Goal: Task Accomplishment & Management: Complete application form

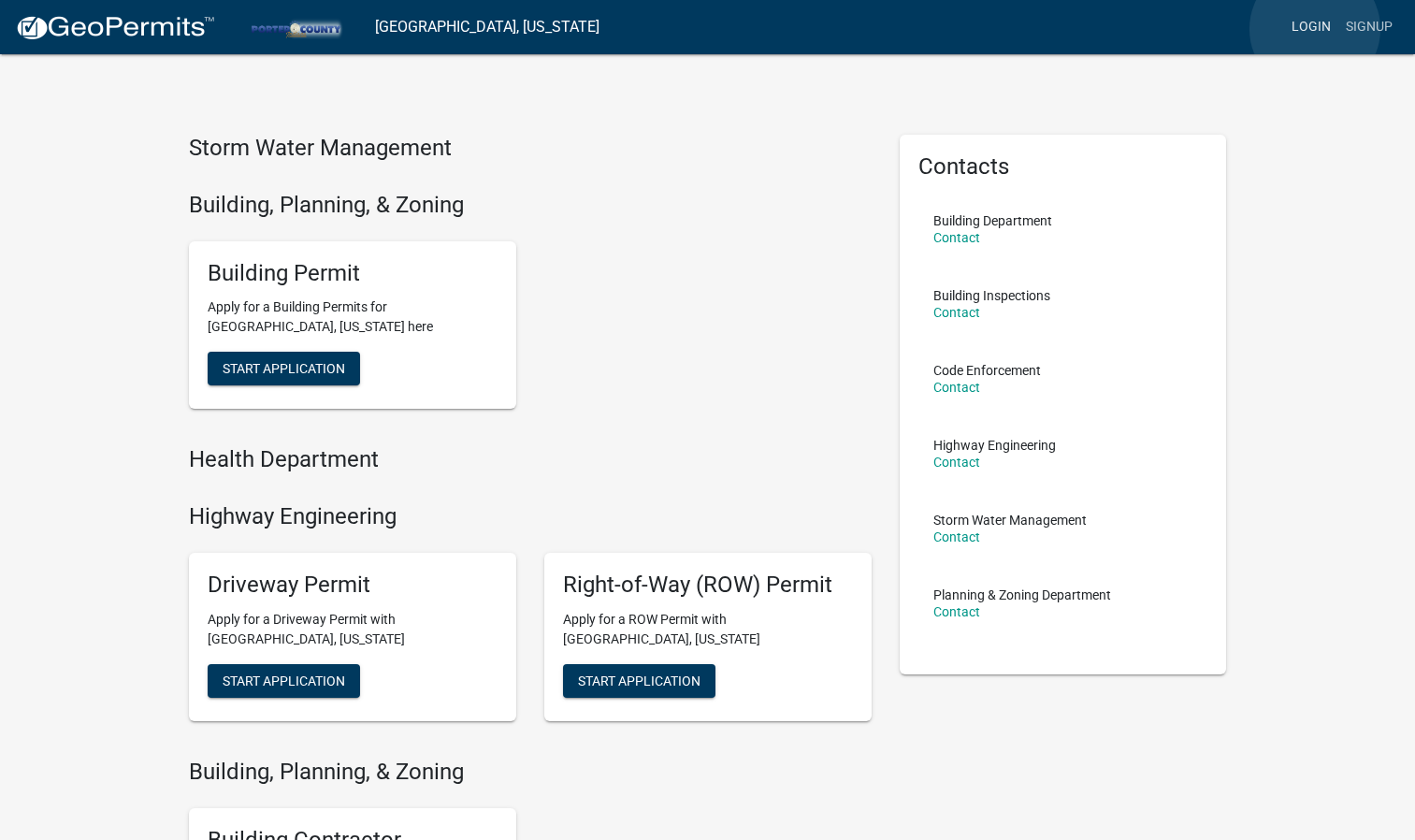
click at [1314, 29] on link "Login" at bounding box center [1310, 27] width 54 height 36
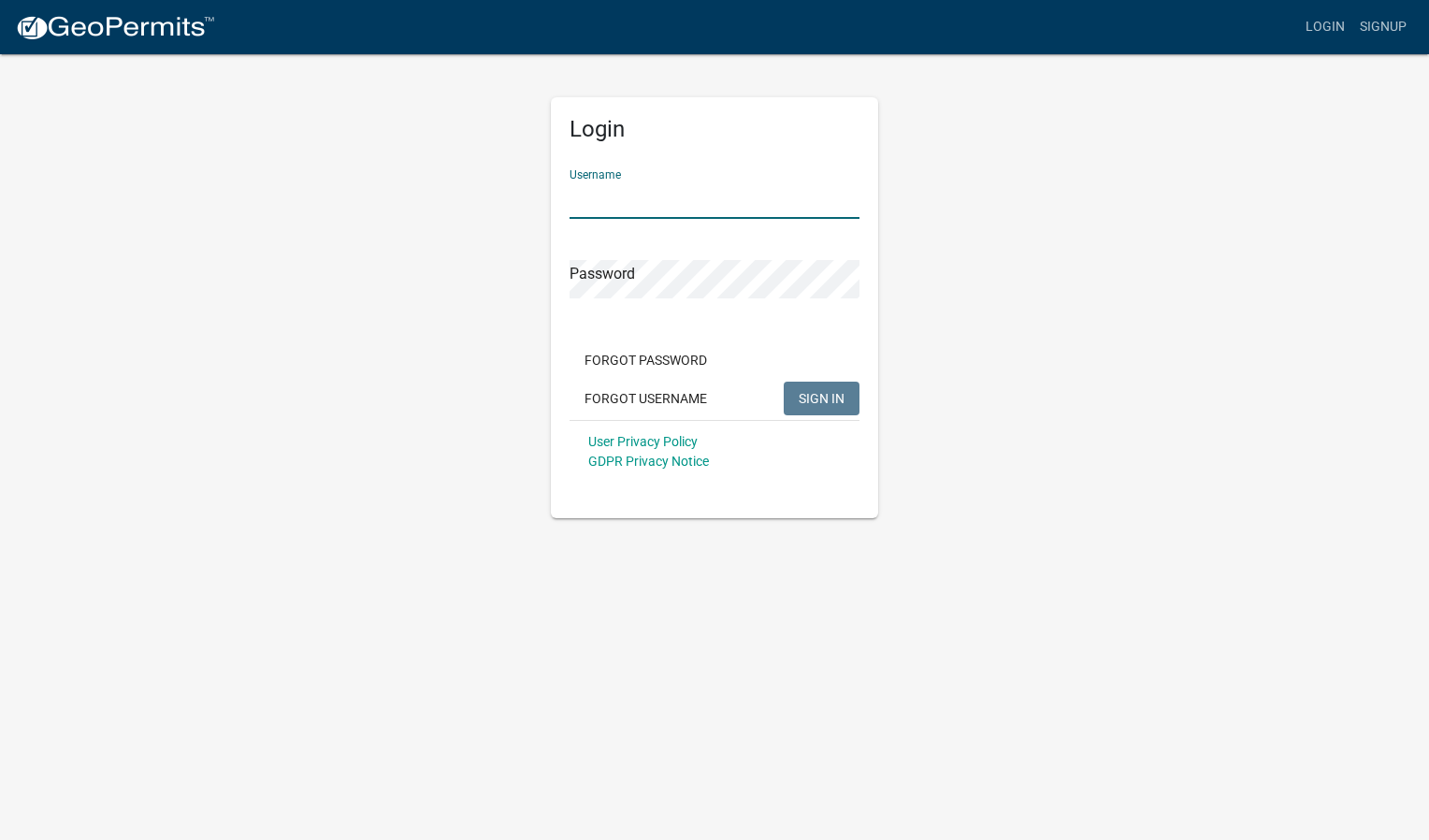
click at [778, 185] on input "Username" at bounding box center [714, 200] width 290 height 39
type input "acculevel"
click at [811, 395] on span "SIGN IN" at bounding box center [821, 397] width 45 height 15
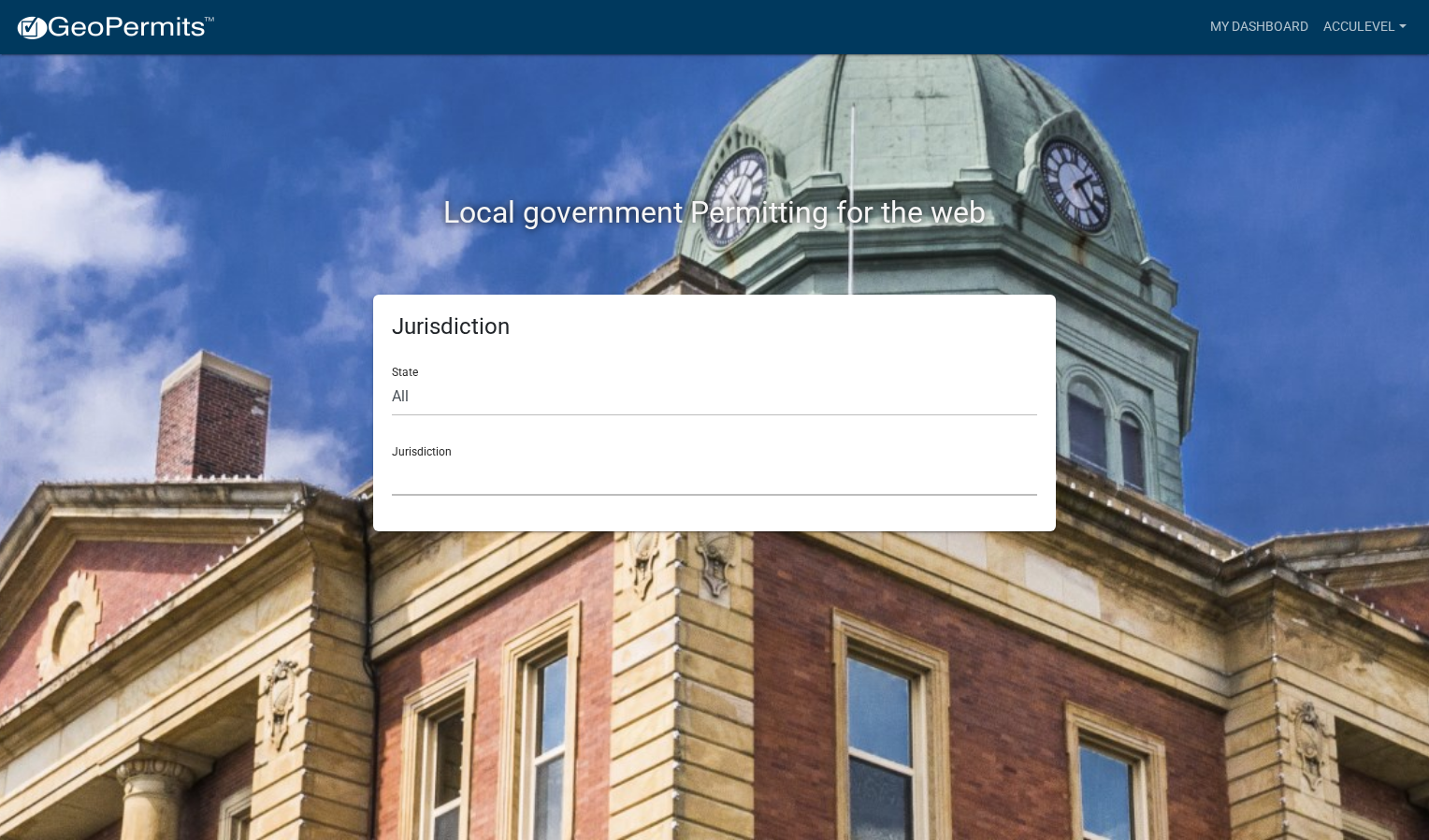
click at [406, 471] on select "[GEOGRAPHIC_DATA], [US_STATE] [GEOGRAPHIC_DATA], [US_STATE][PERSON_NAME][GEOGRA…" at bounding box center [714, 476] width 645 height 39
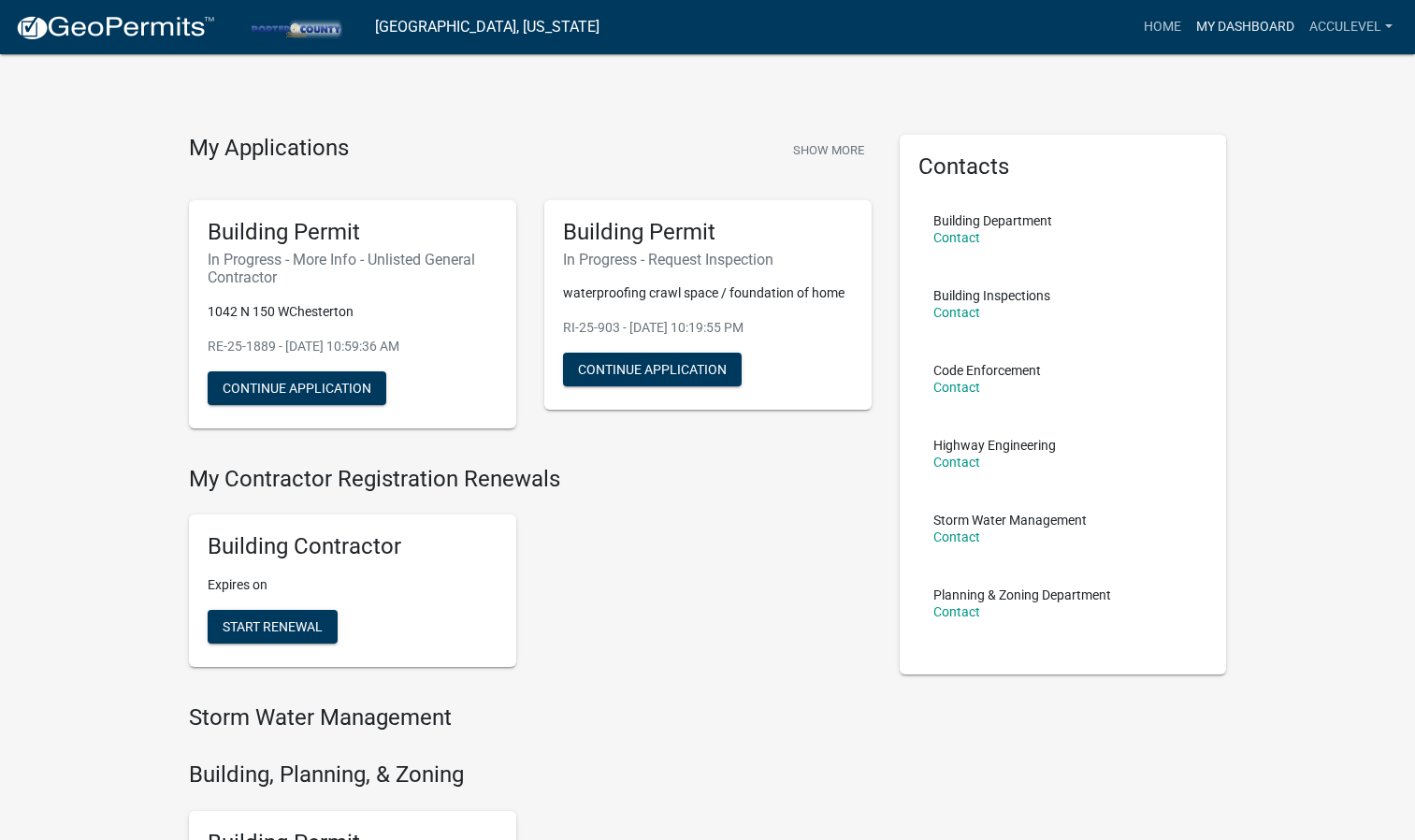
click at [1224, 23] on link "My Dashboard" at bounding box center [1245, 27] width 113 height 36
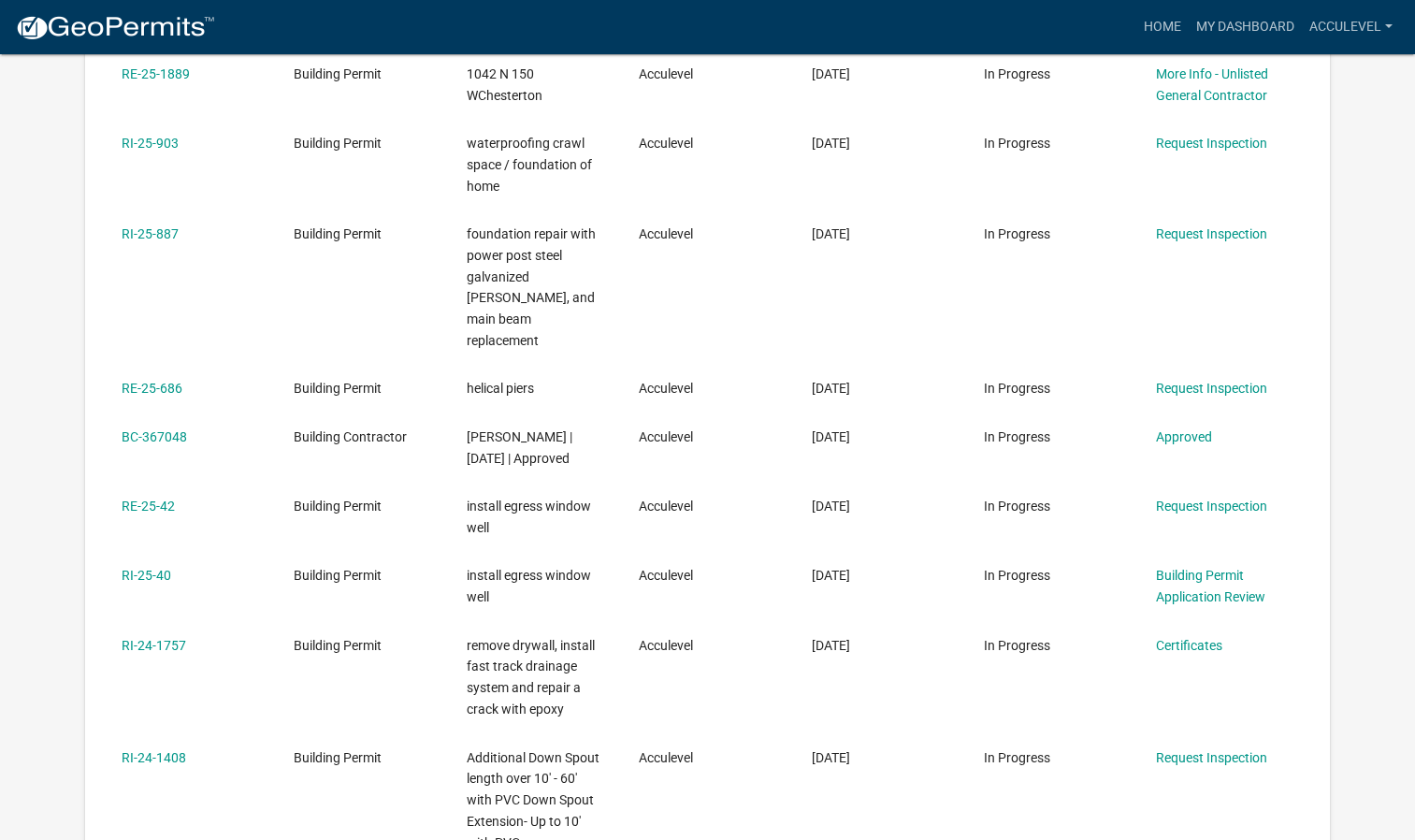
scroll to position [61, 0]
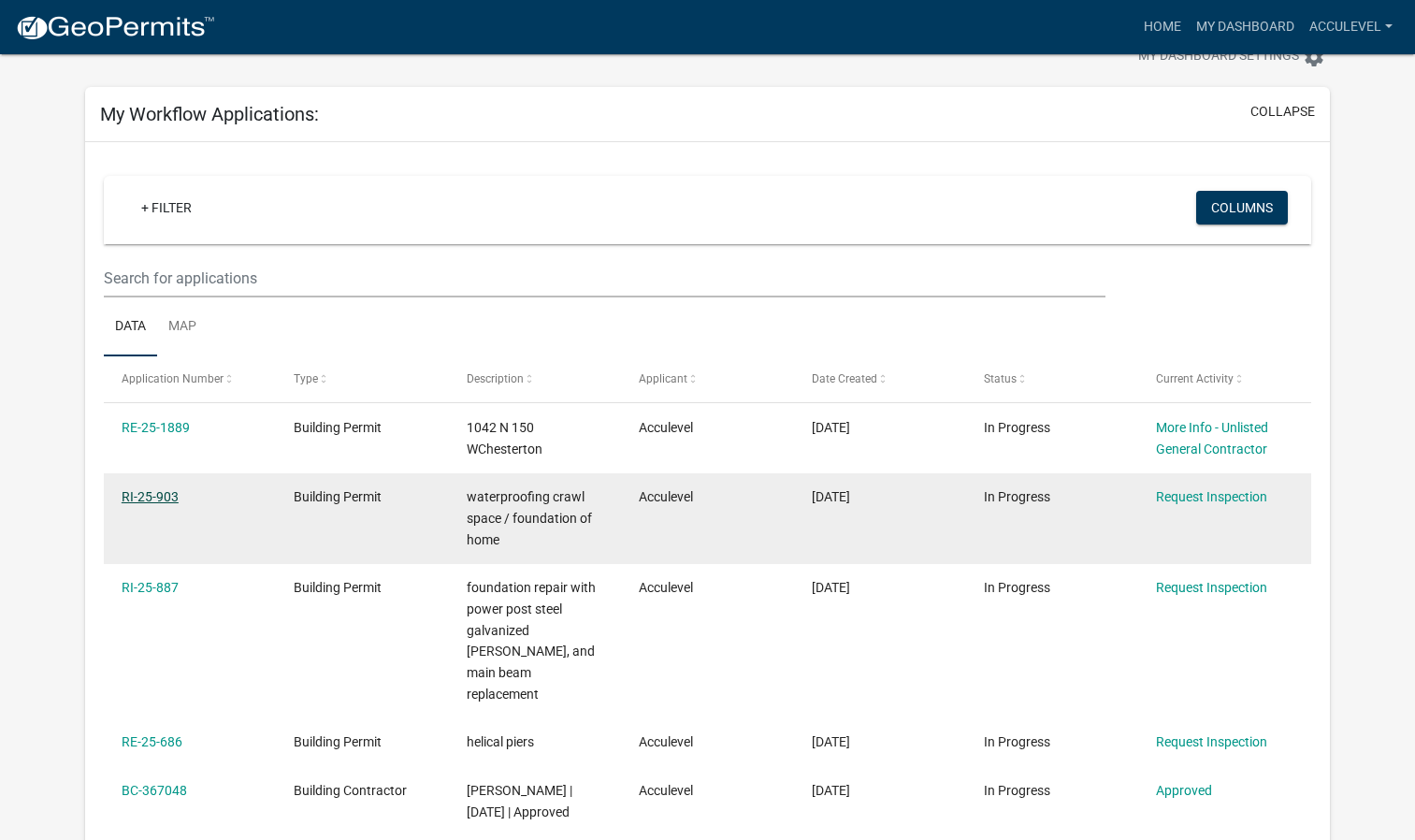
click at [147, 492] on link "RI-25-903" at bounding box center [150, 496] width 57 height 15
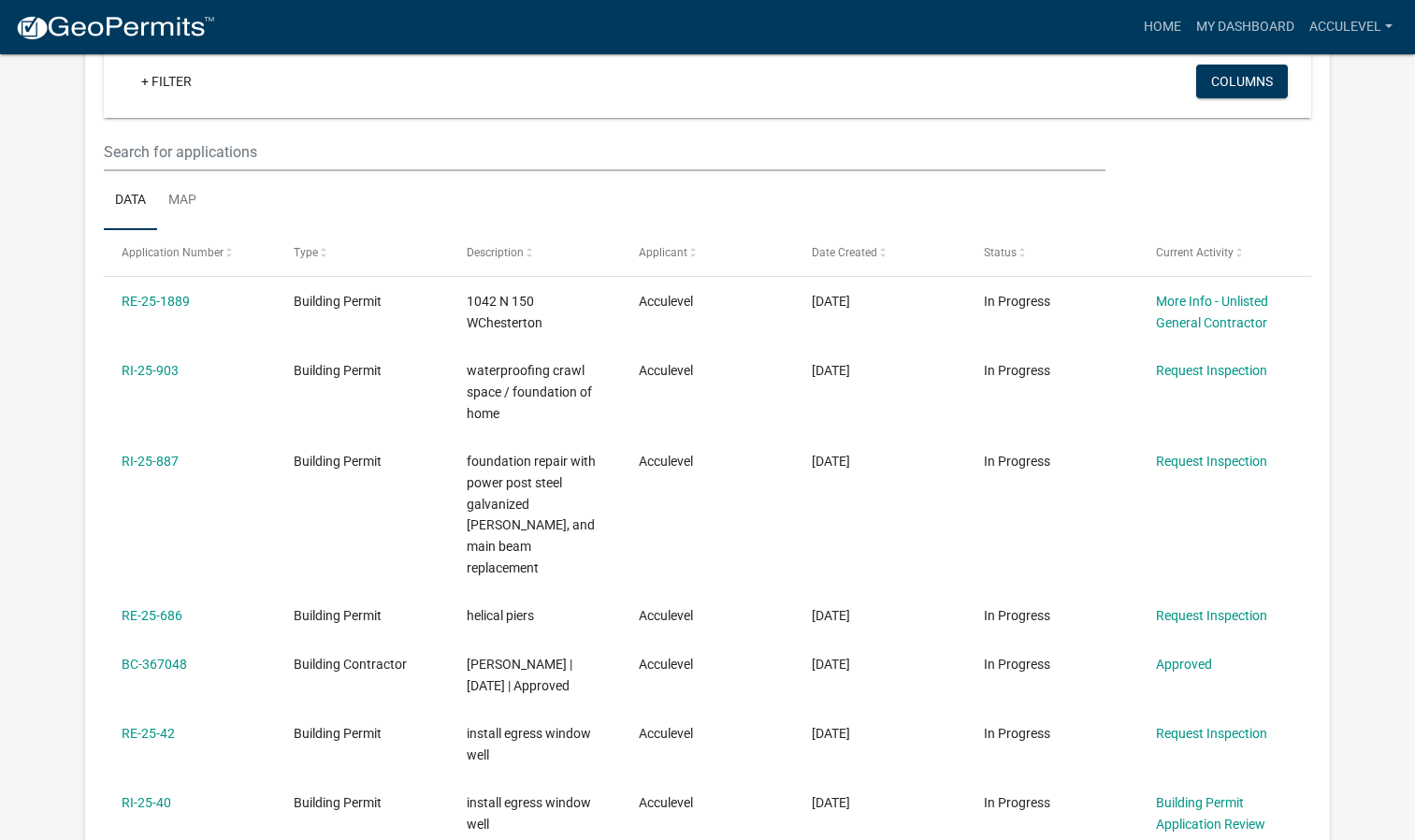
scroll to position [154, 0]
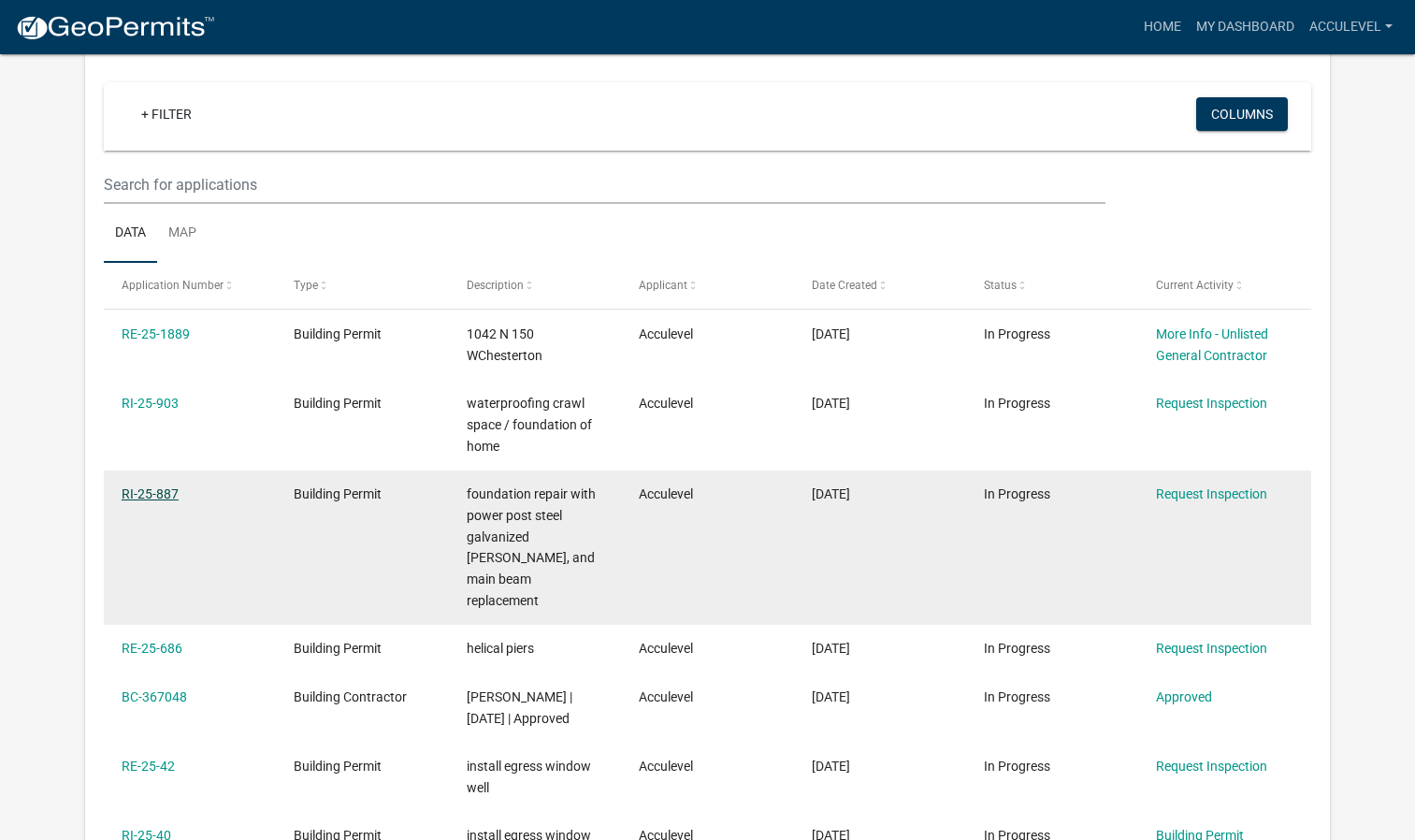
click at [166, 495] on link "RI-25-887" at bounding box center [150, 493] width 57 height 15
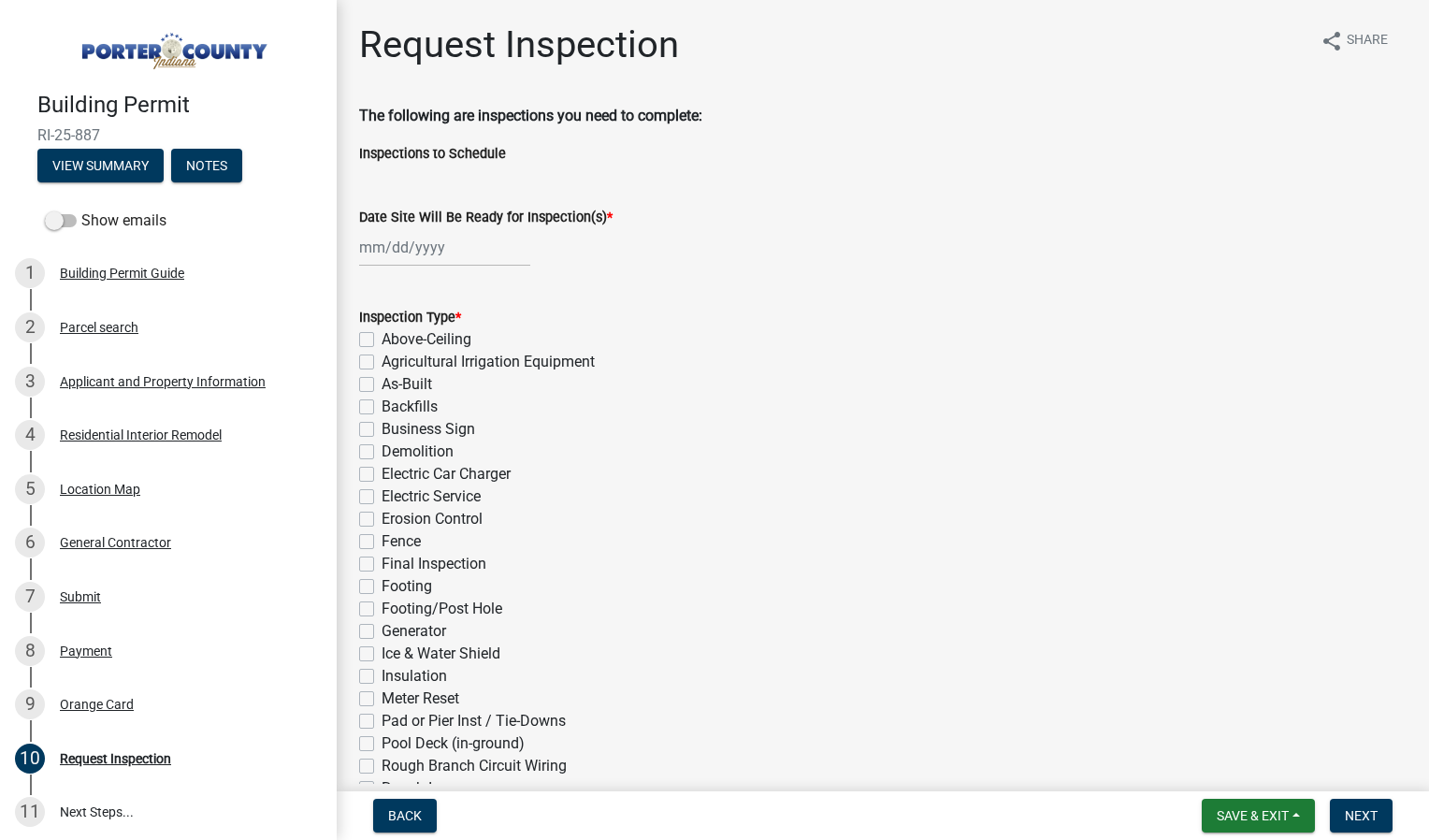
click at [453, 238] on div at bounding box center [444, 247] width 171 height 39
select select "10"
select select "2025"
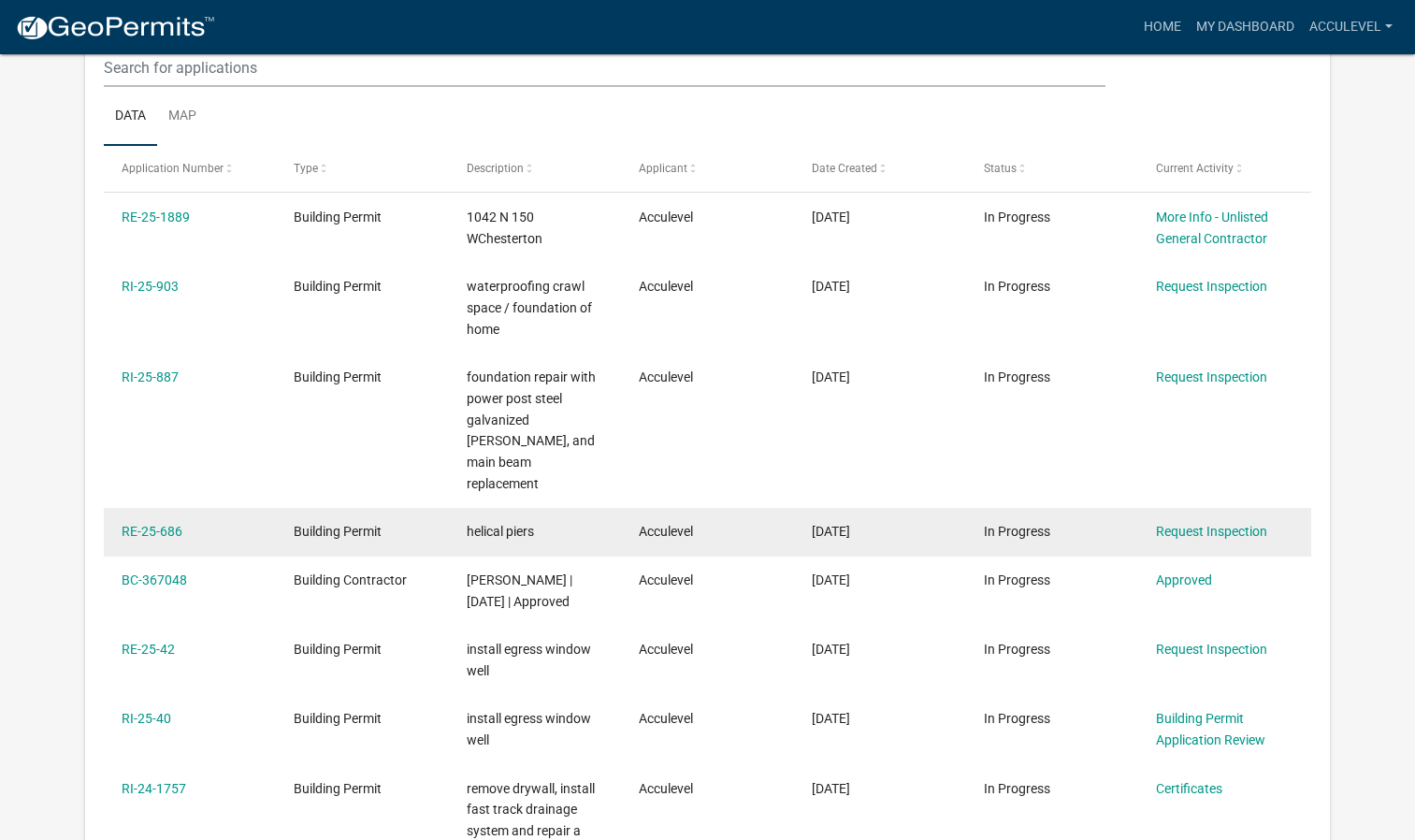
scroll to position [281, 0]
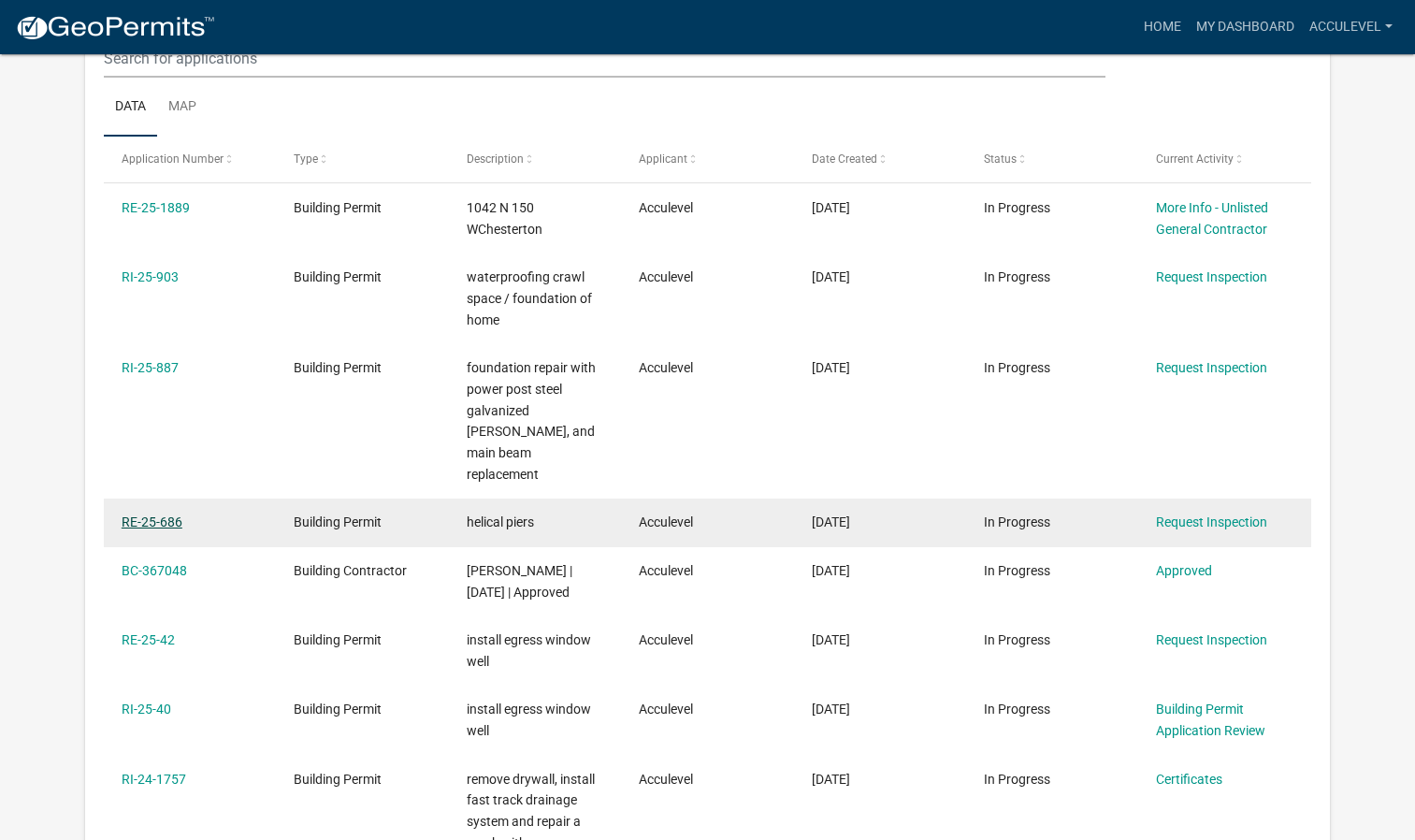
click at [160, 514] on link "RE-25-686" at bounding box center [152, 521] width 61 height 15
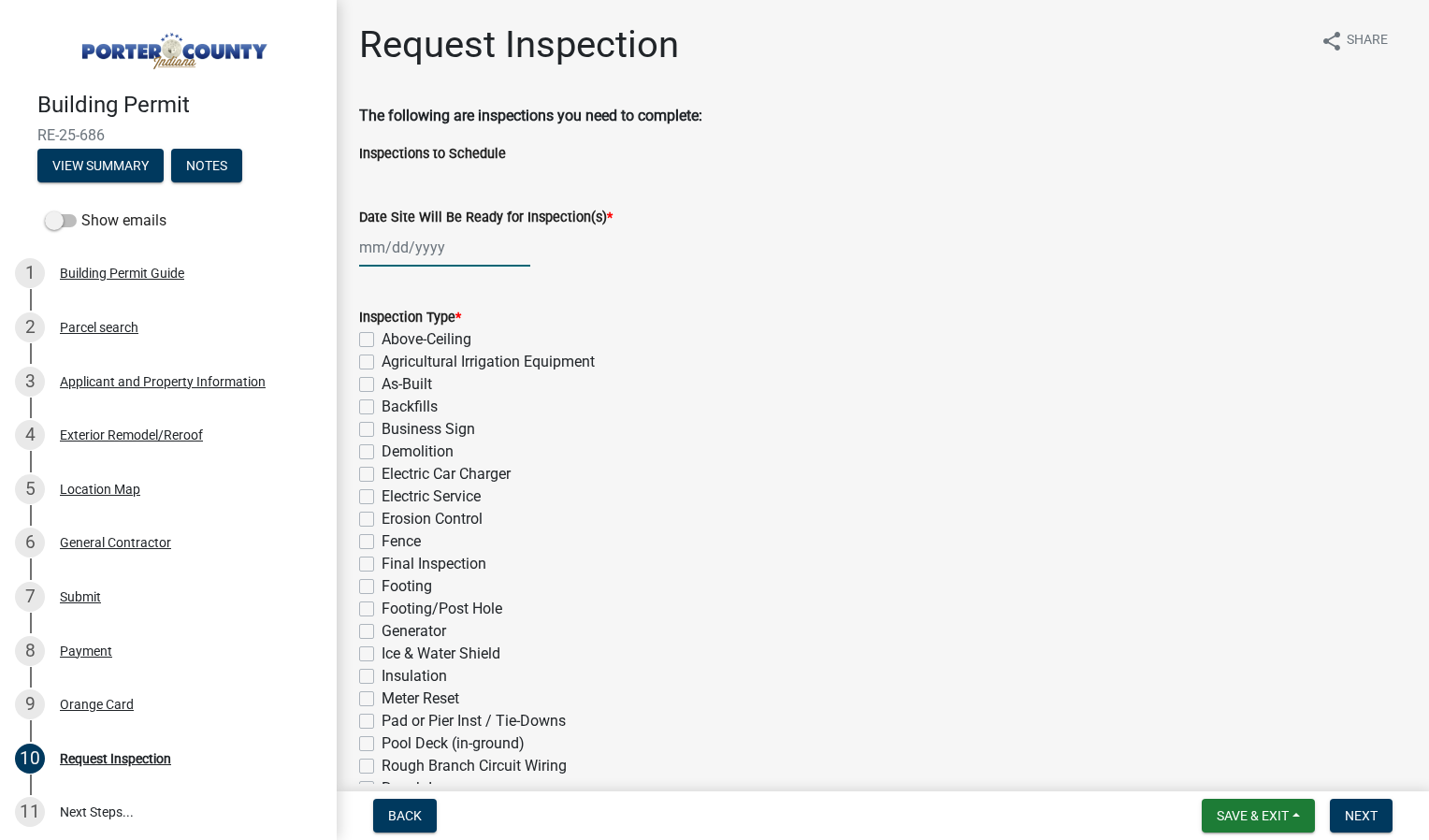
click at [414, 249] on div at bounding box center [444, 247] width 171 height 39
select select "10"
select select "2025"
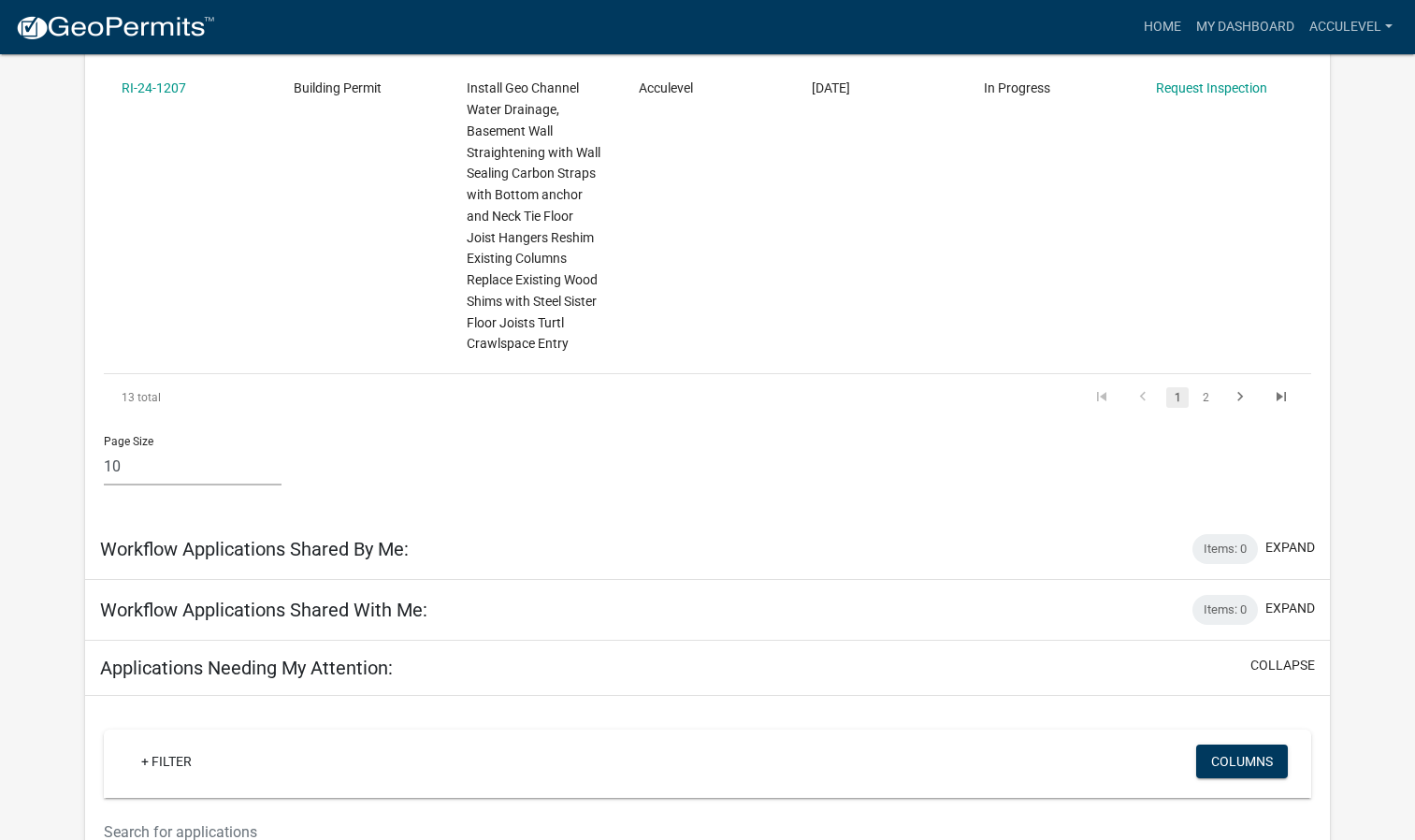
scroll to position [1278, 0]
click at [1207, 389] on link "2" at bounding box center [1205, 399] width 23 height 21
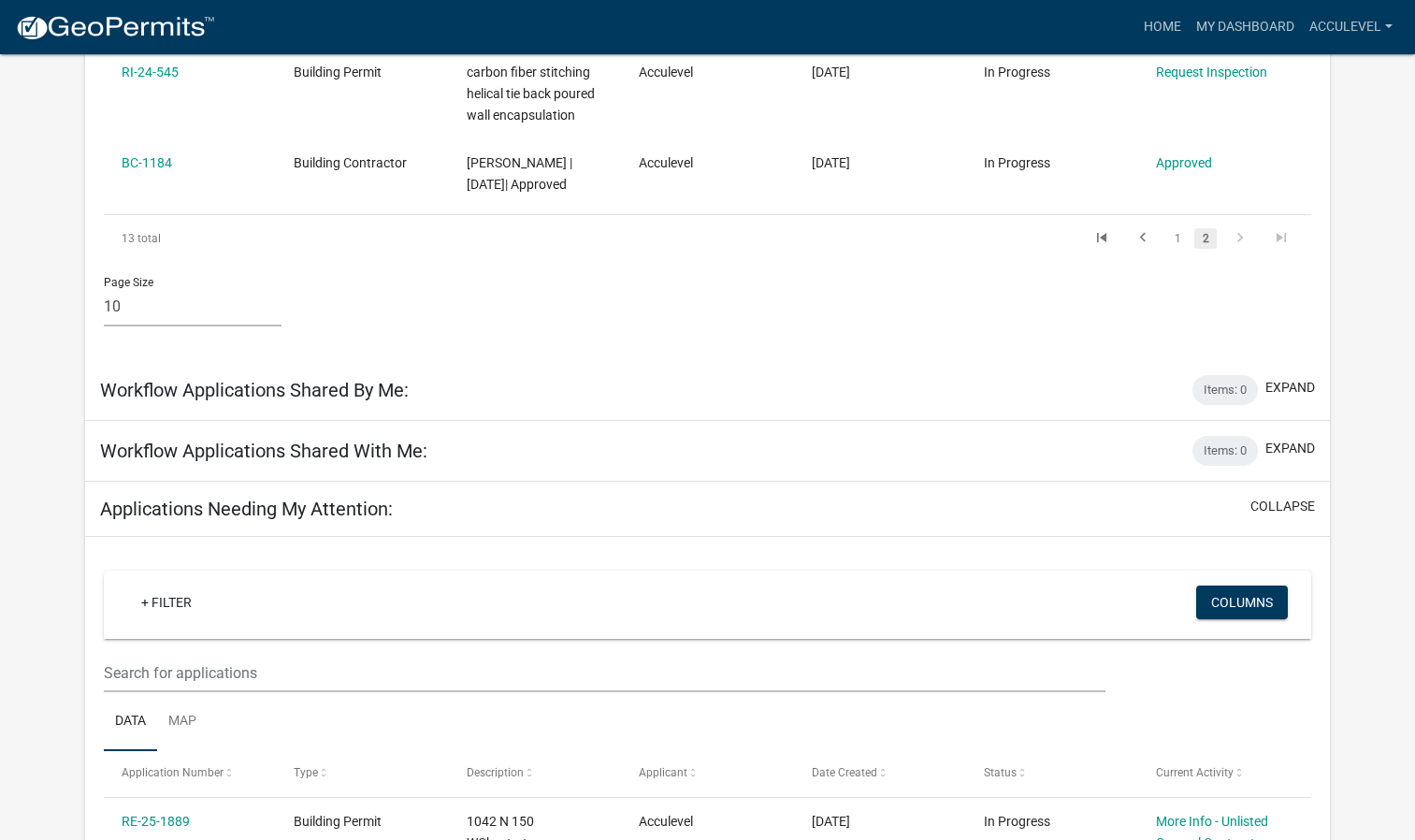
scroll to position [374, 0]
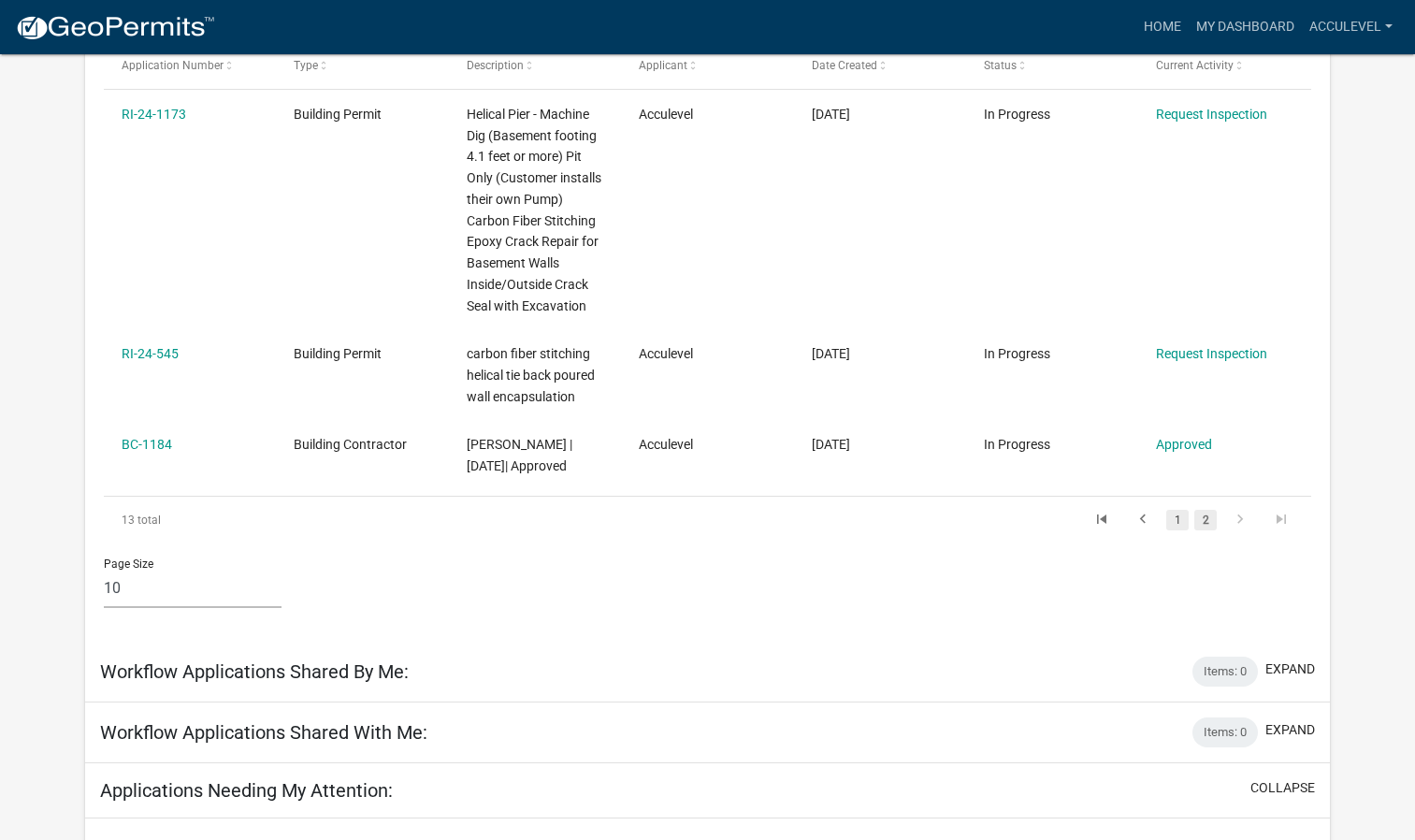
click at [1179, 527] on link "1" at bounding box center [1177, 520] width 23 height 21
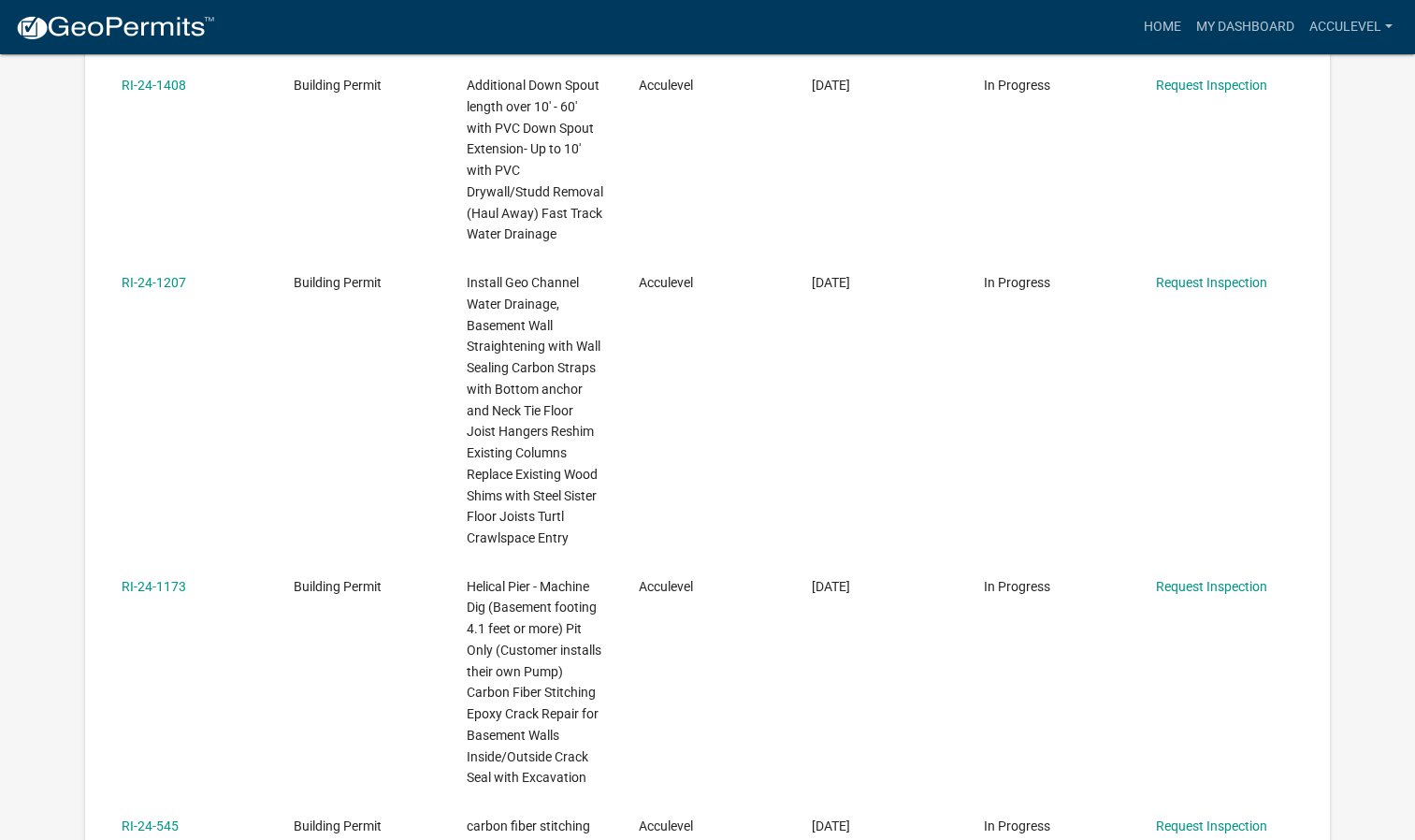
scroll to position [2618, 0]
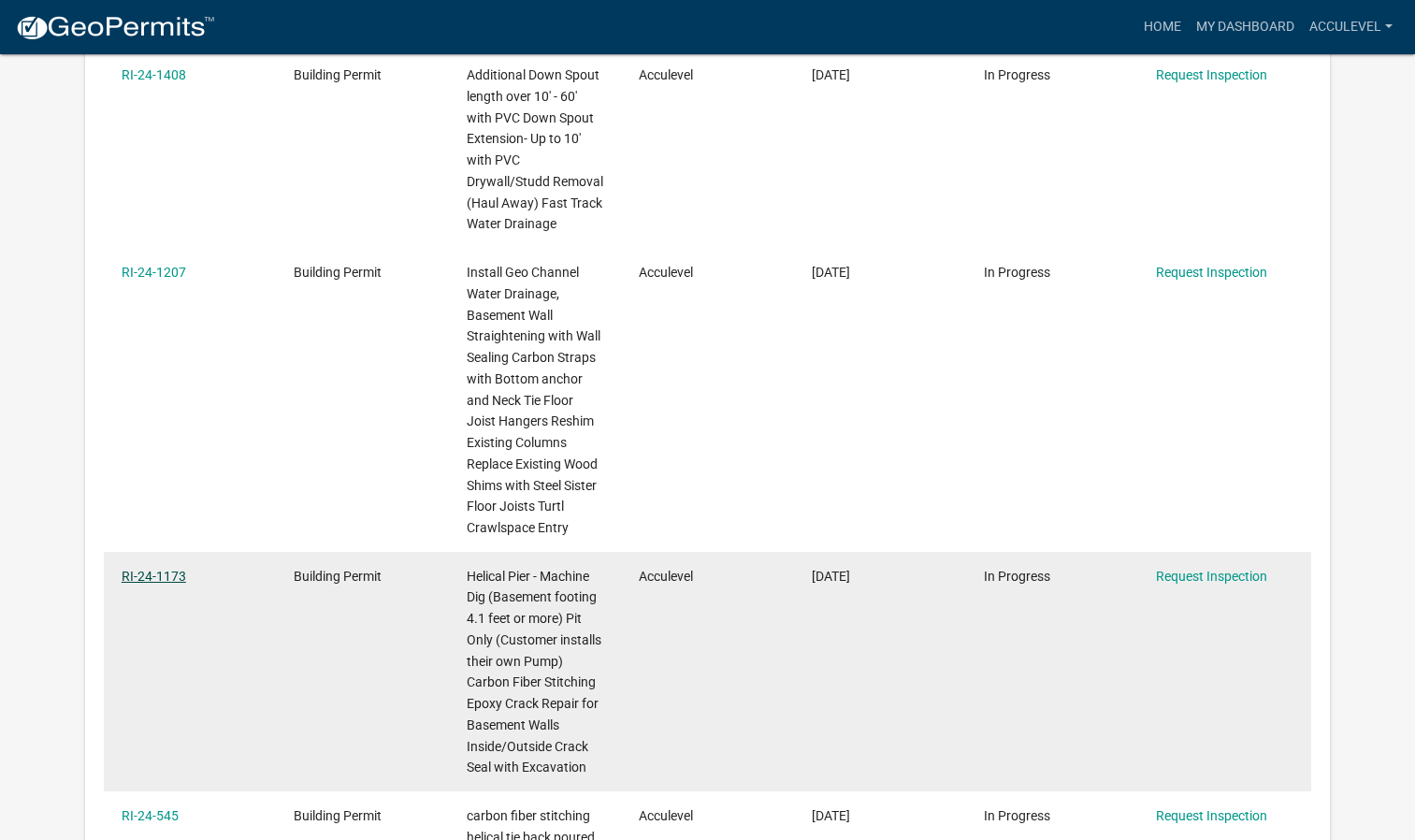
click at [160, 568] on link "RI-24-1173" at bounding box center [153, 575] width 64 height 15
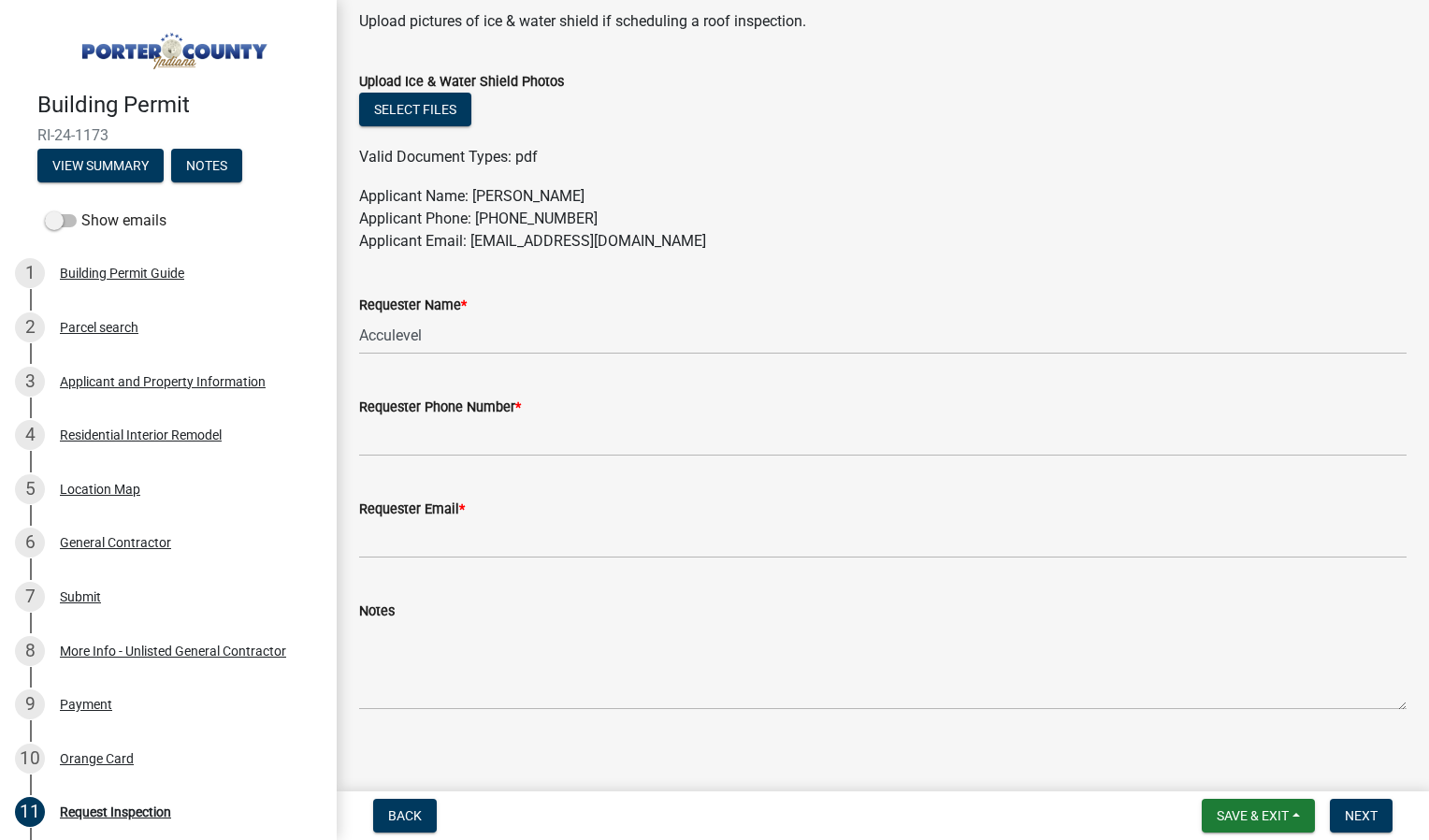
scroll to position [977, 0]
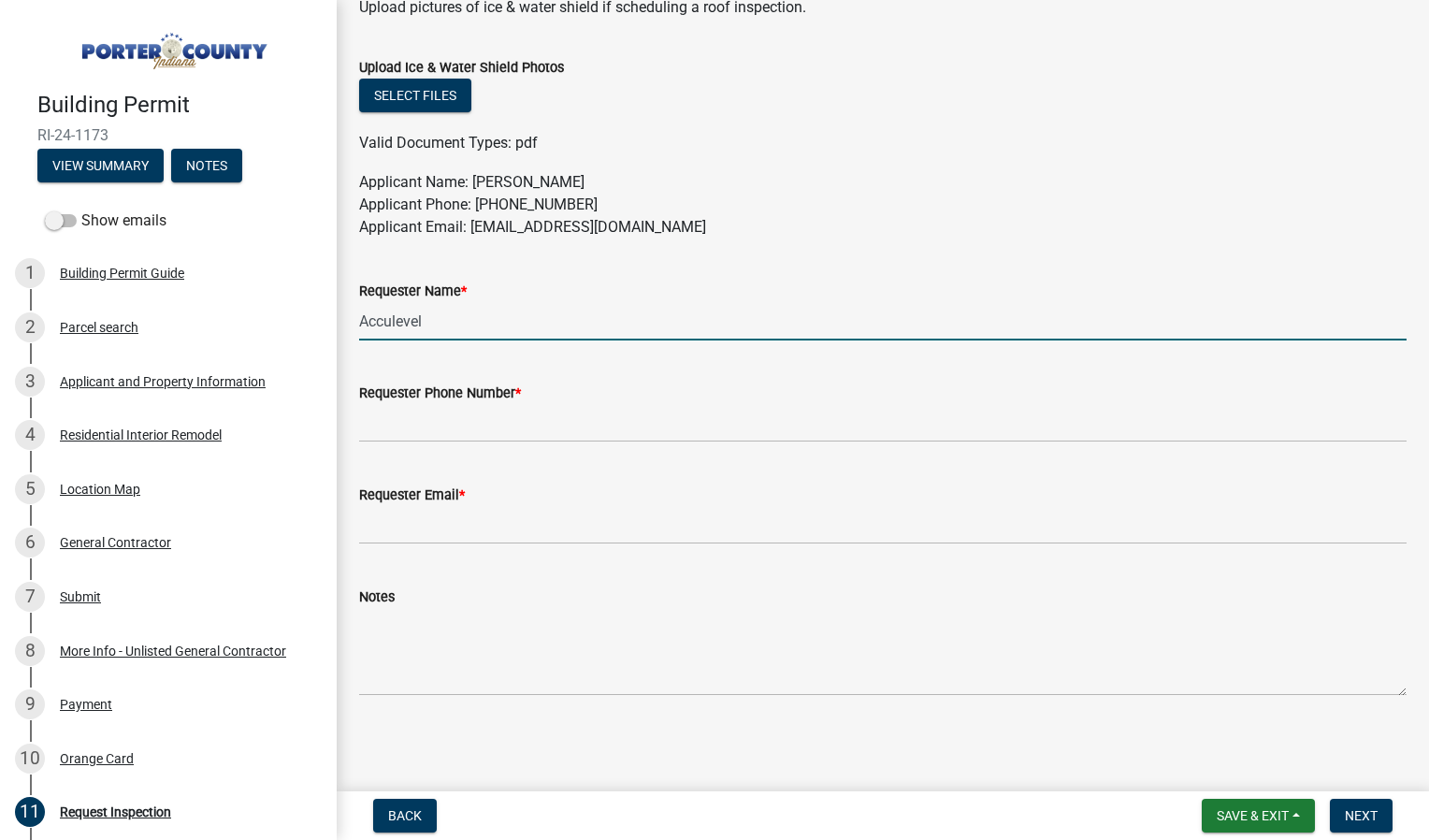
click at [434, 316] on input "Acculevel" at bounding box center [883, 321] width 1048 height 39
click at [443, 428] on input "Requester Phone Number *" at bounding box center [883, 423] width 1048 height 39
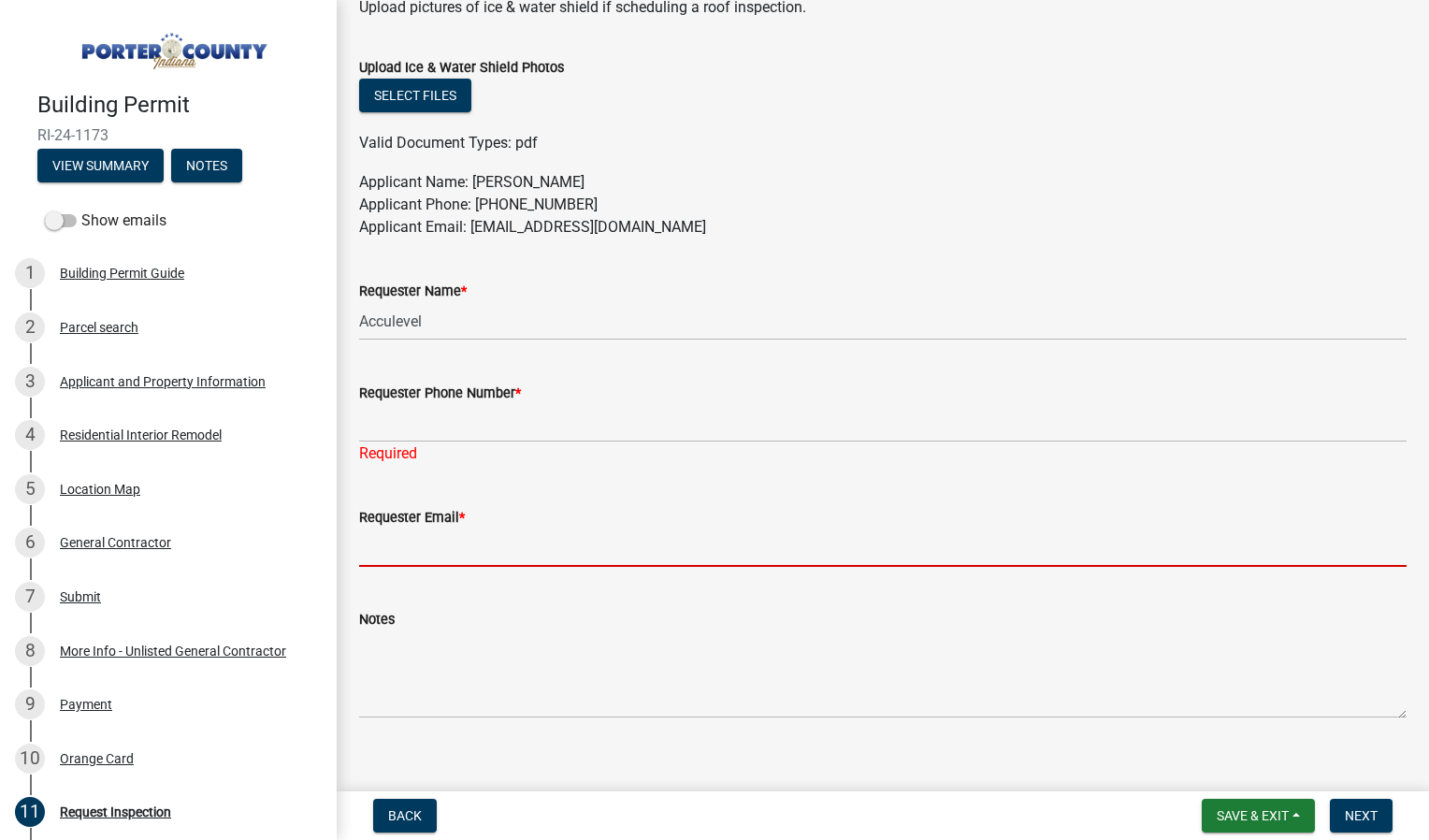
click at [442, 511] on form "Requester Email *" at bounding box center [883, 537] width 1048 height 61
click at [510, 331] on input "Acculevel" at bounding box center [883, 321] width 1048 height 39
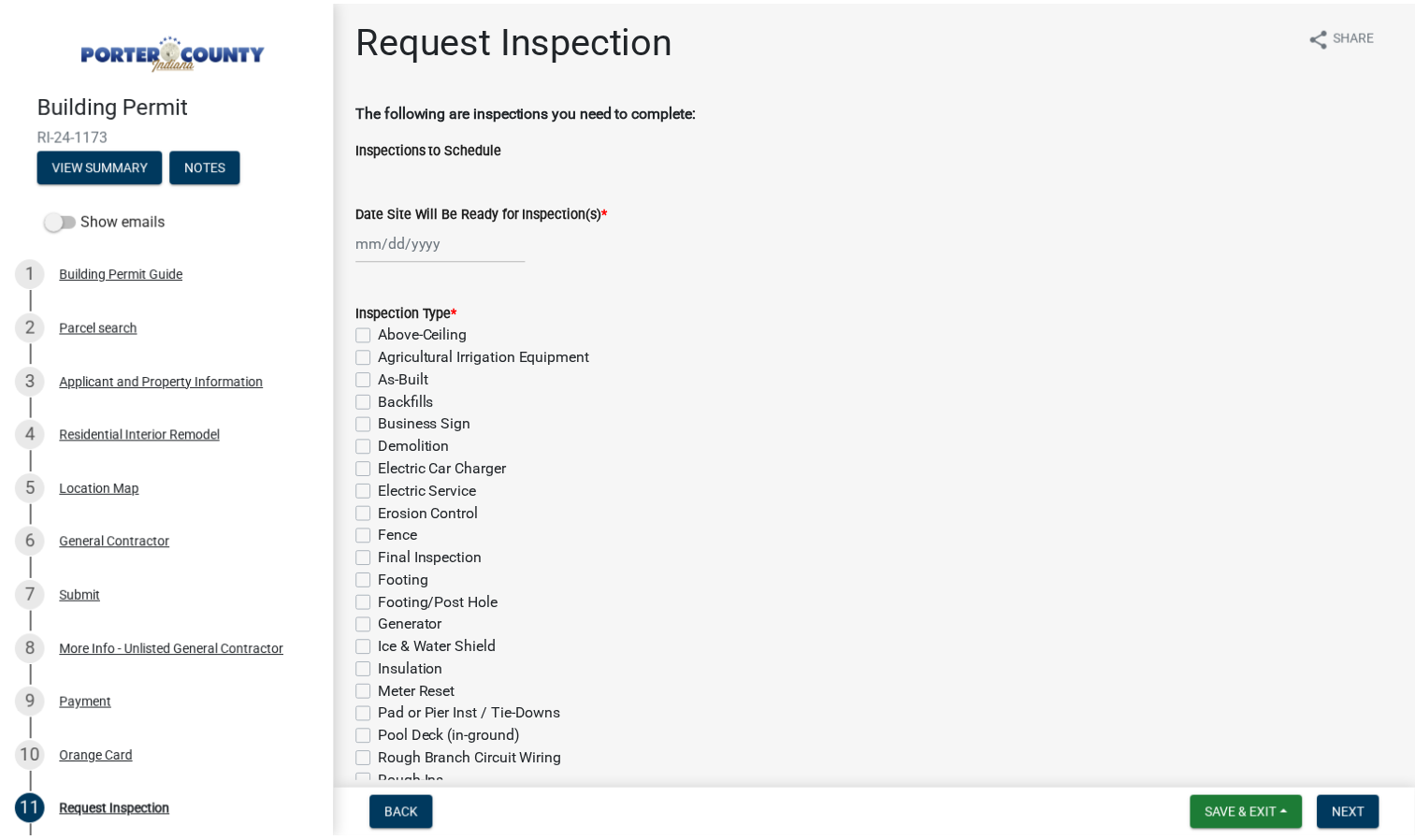
scroll to position [0, 0]
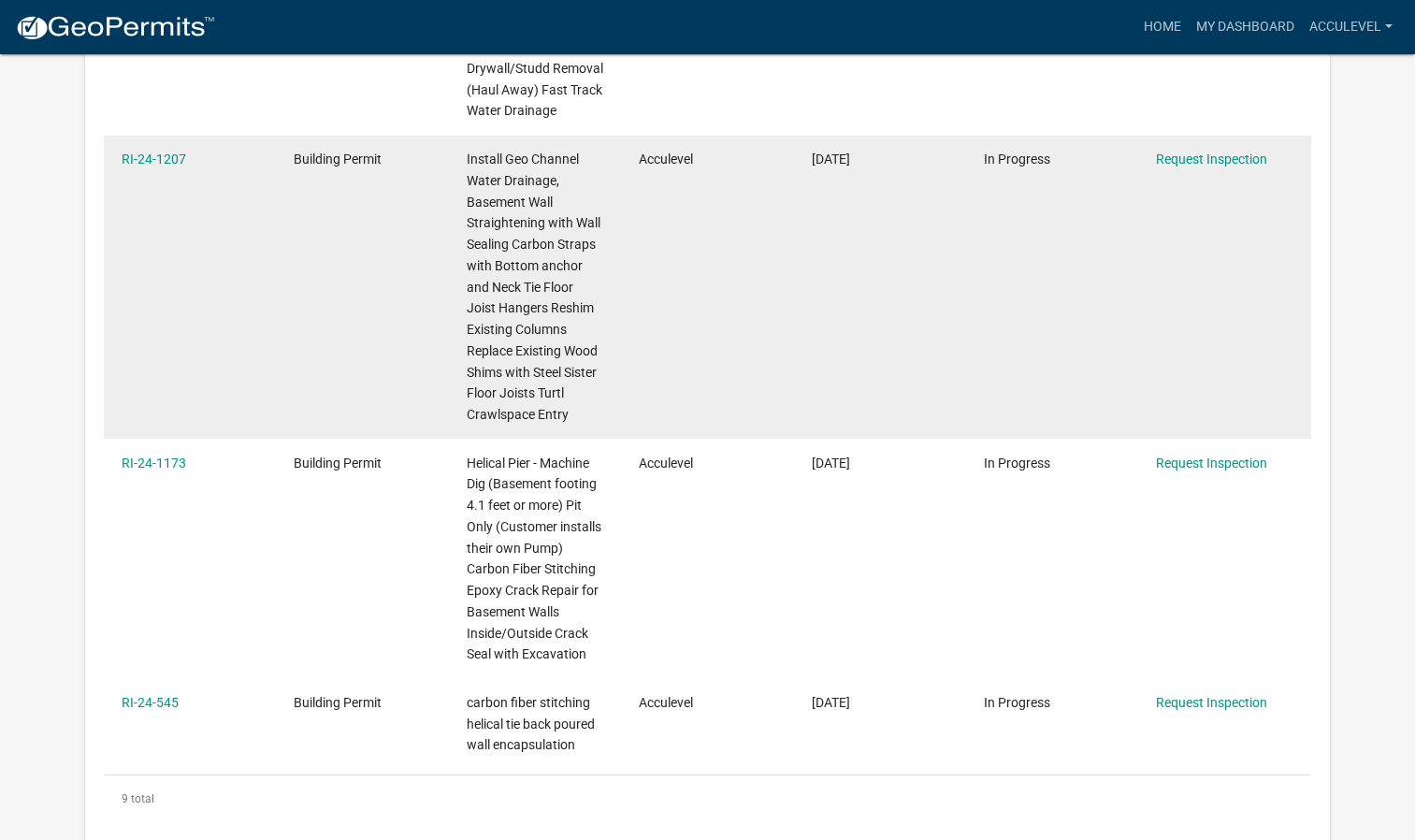
scroll to position [2751, 0]
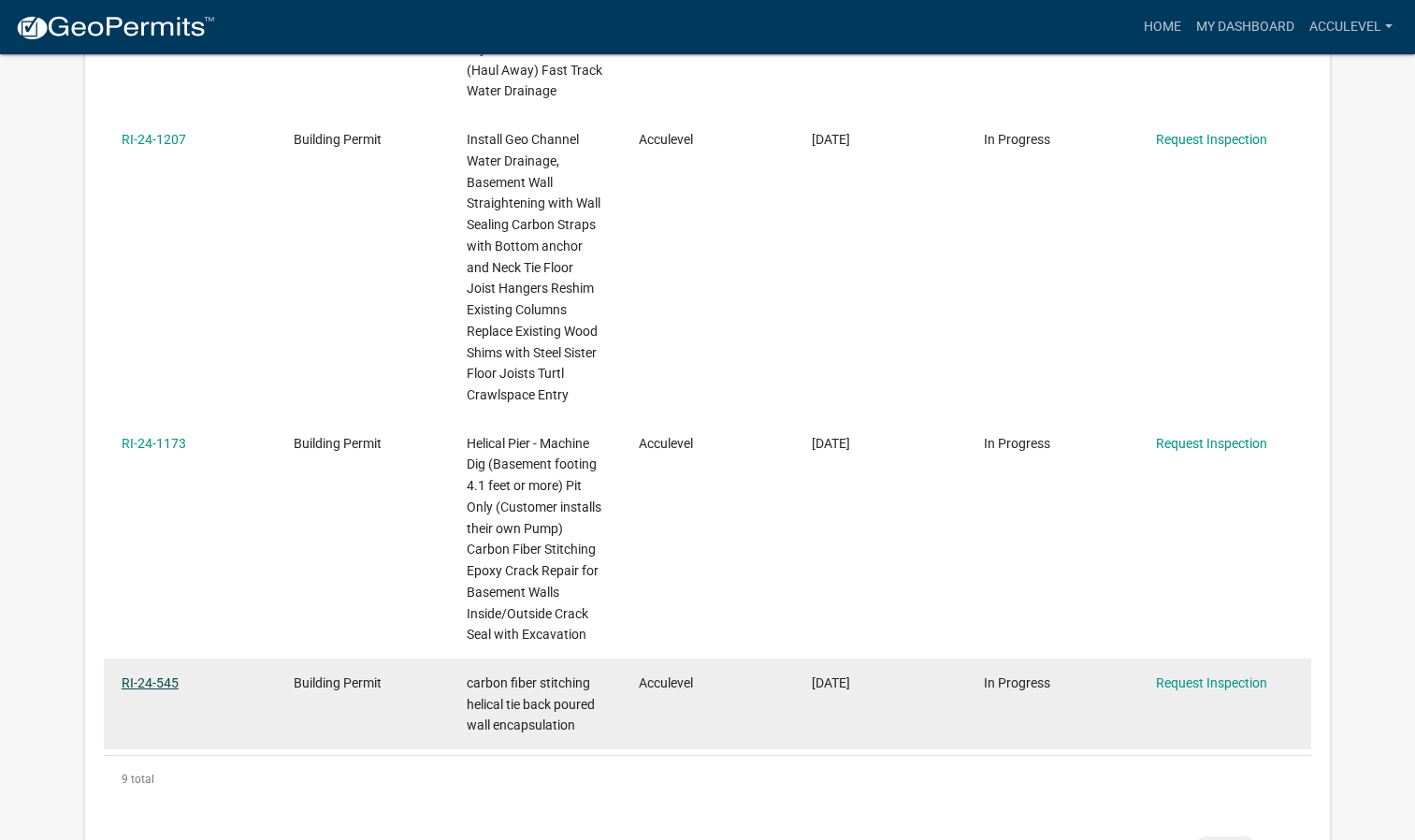
click at [147, 675] on link "RI-24-545" at bounding box center [150, 682] width 57 height 15
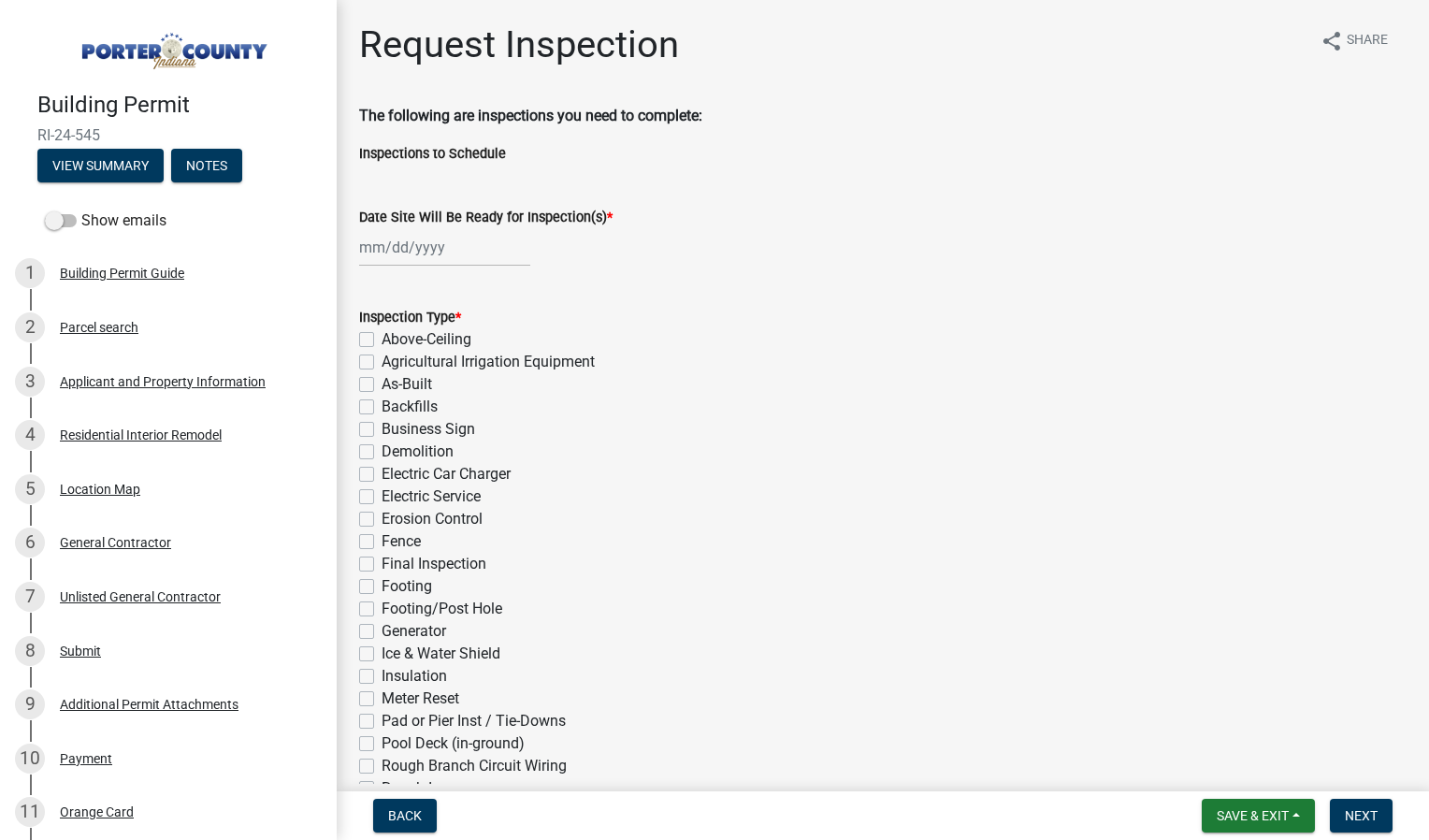
click at [428, 247] on div at bounding box center [444, 247] width 171 height 39
select select "10"
select select "2025"
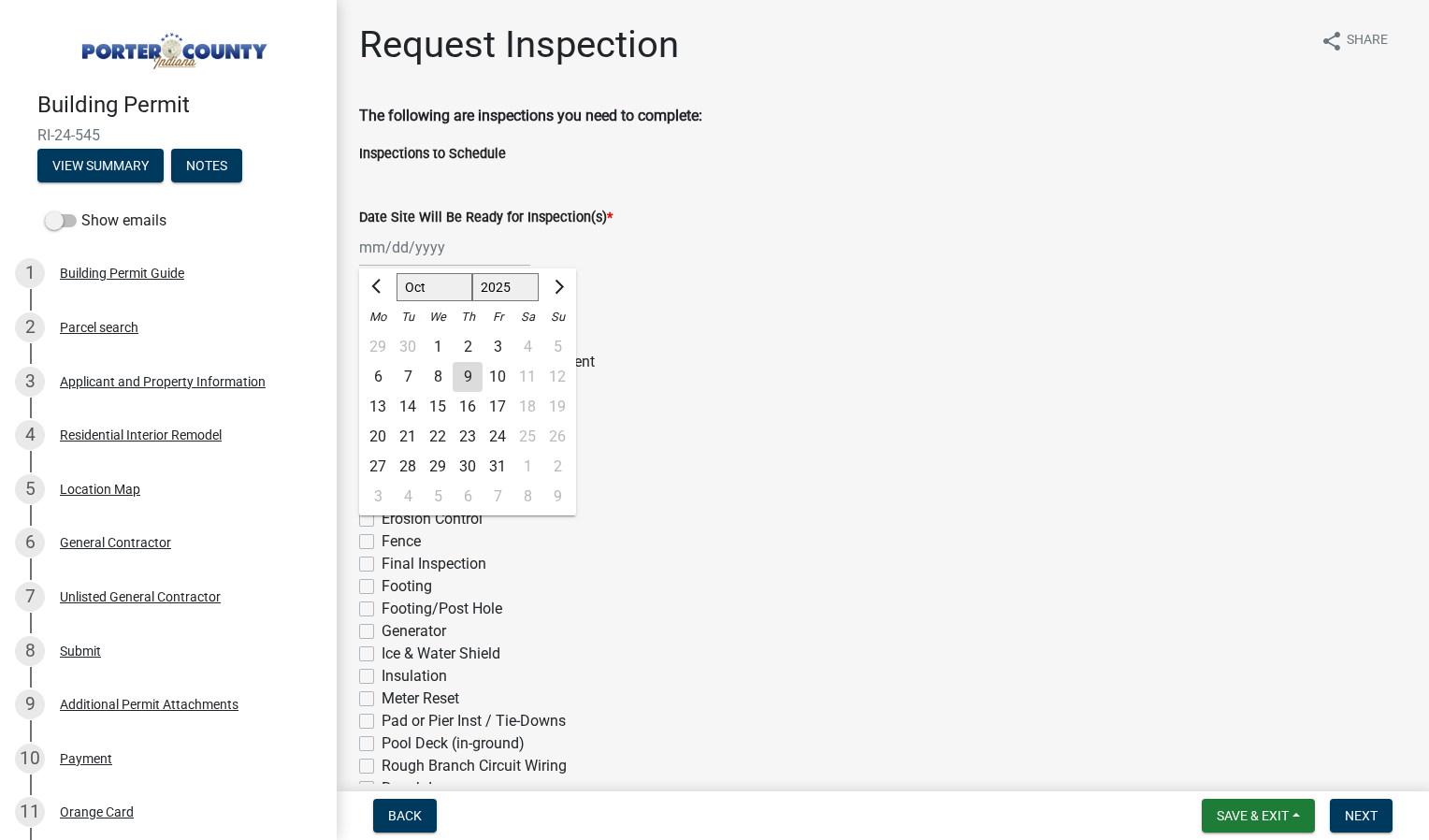
click at [501, 378] on div "10" at bounding box center [497, 377] width 30 height 30
type input "[DATE]"
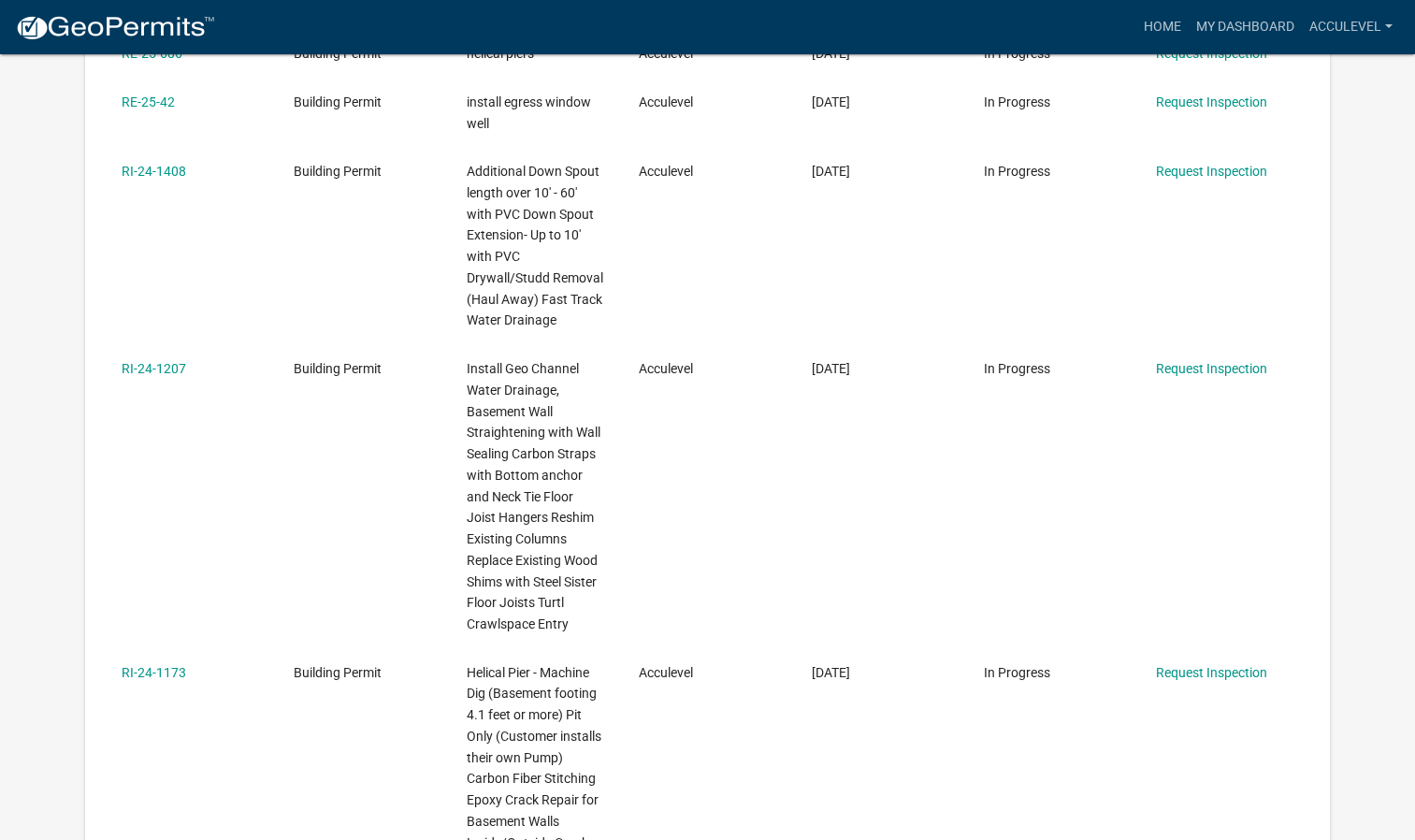
scroll to position [2751, 0]
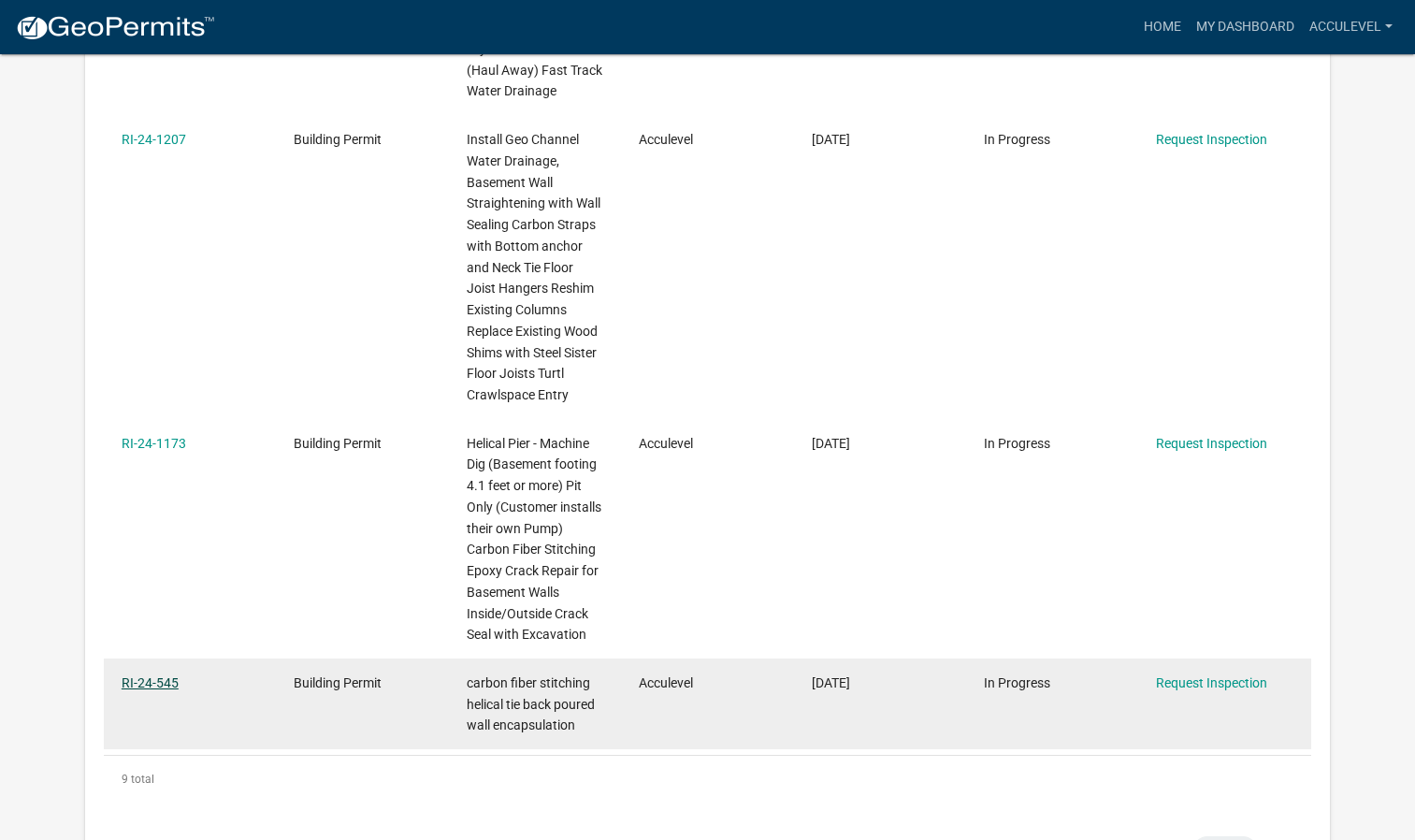
click at [156, 675] on link "RI-24-545" at bounding box center [150, 682] width 57 height 15
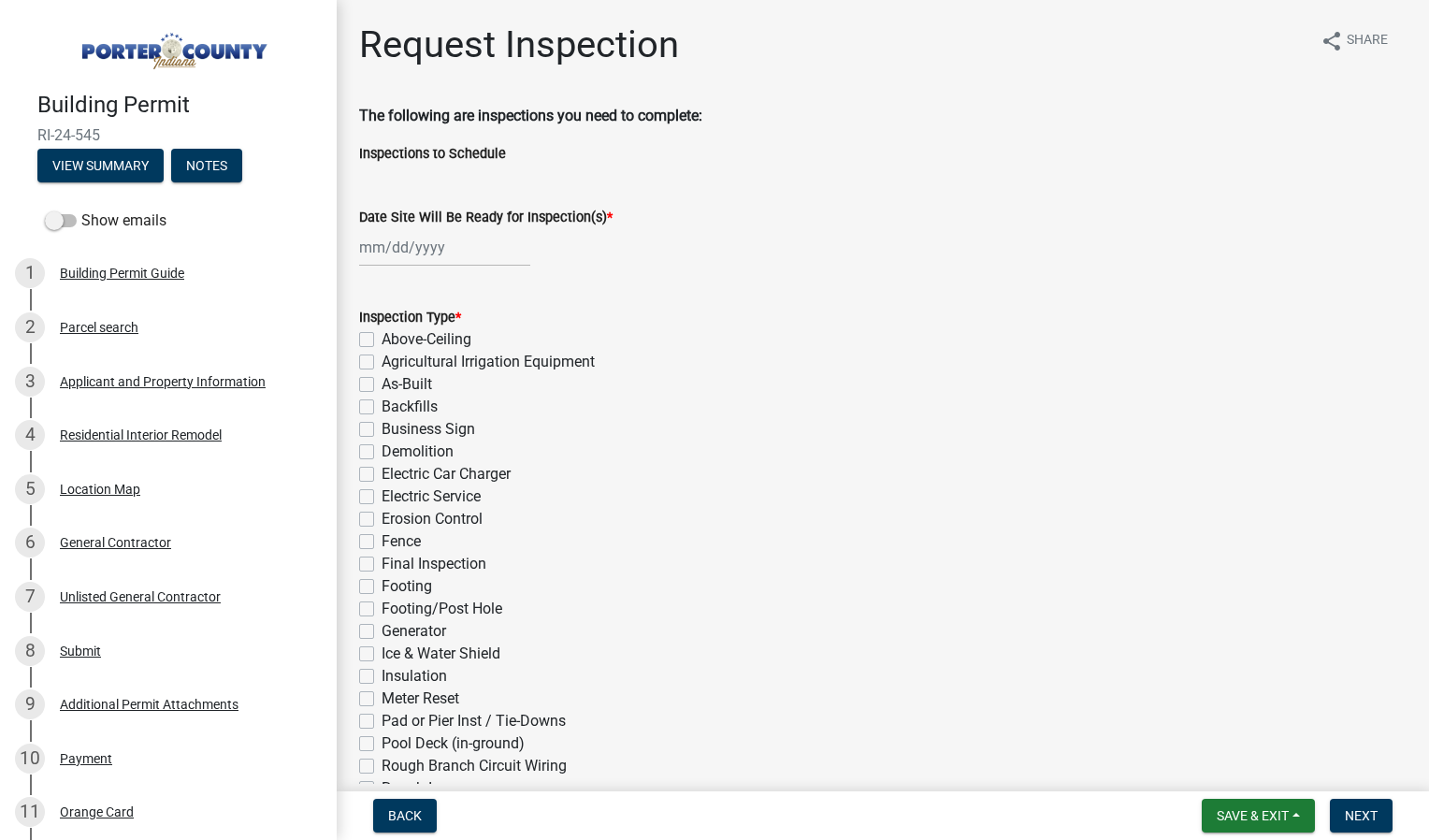
click at [469, 240] on div at bounding box center [444, 247] width 171 height 39
select select "10"
select select "2025"
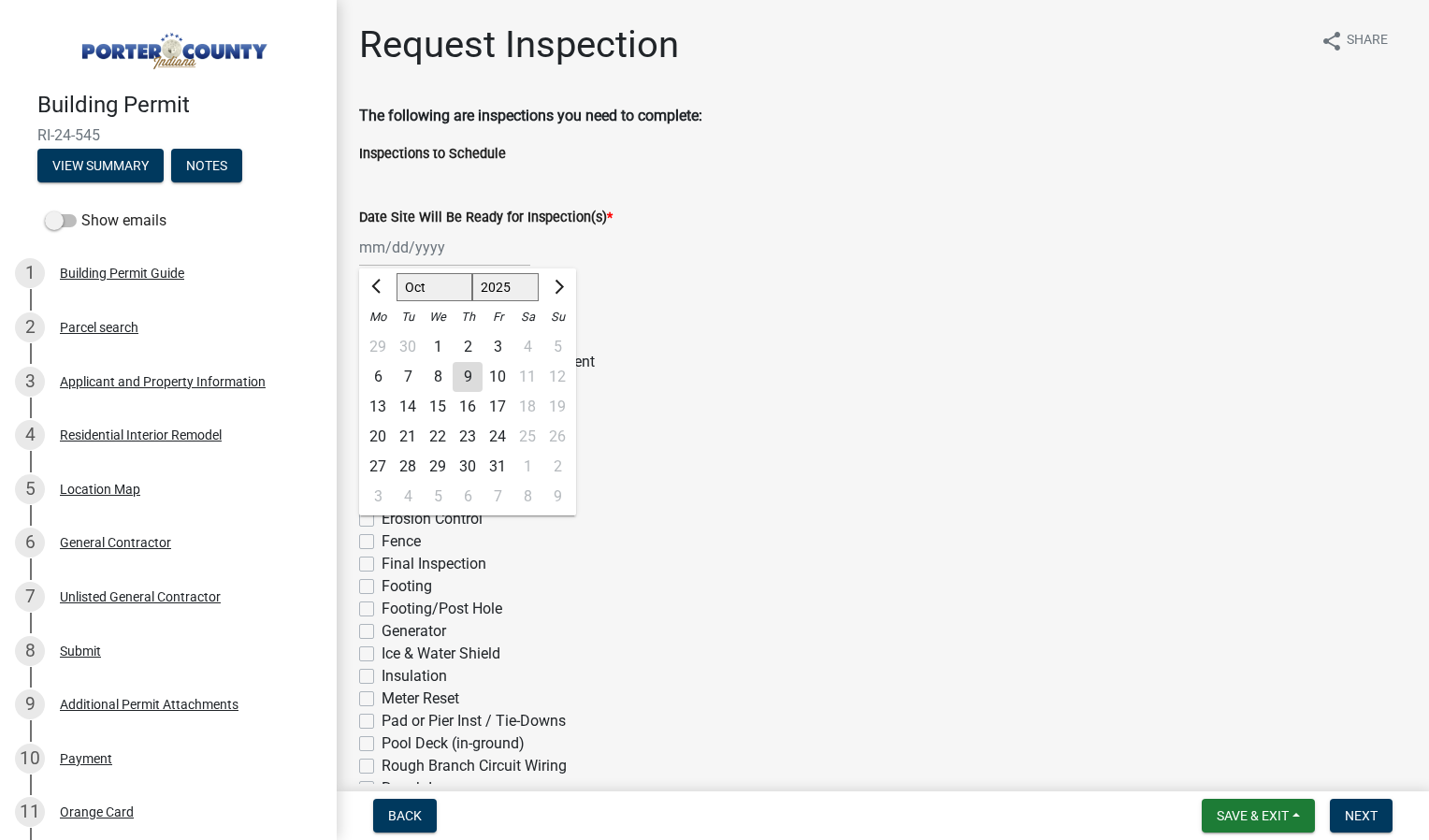
click at [503, 374] on div "10" at bounding box center [497, 377] width 30 height 30
type input "[DATE]"
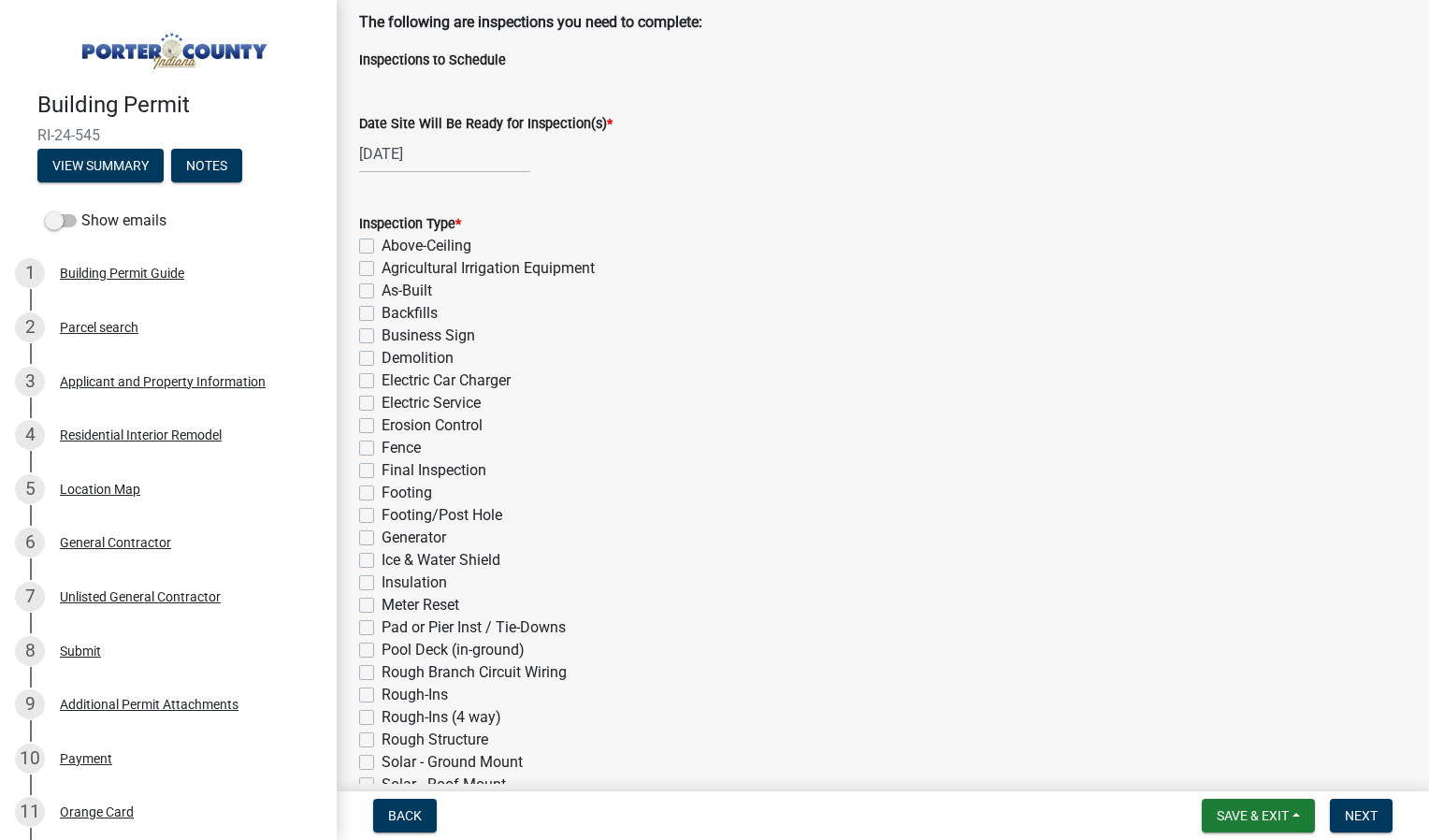
scroll to position [187, 0]
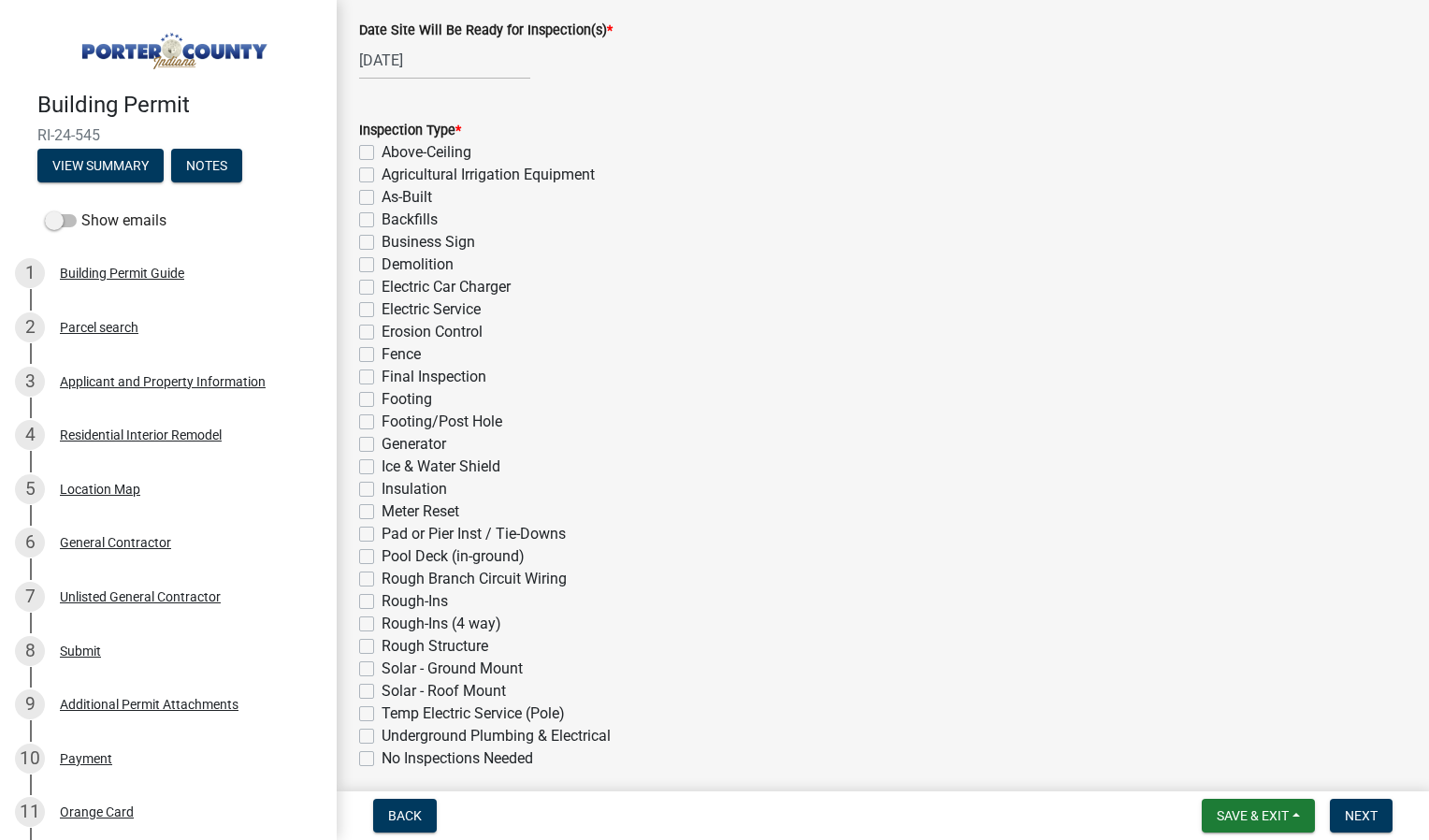
click at [376, 378] on div "Final Inspection" at bounding box center [883, 377] width 1048 height 23
click at [381, 380] on label "Final Inspection" at bounding box center [434, 377] width 105 height 23
click at [381, 378] on input "Final Inspection" at bounding box center [387, 372] width 12 height 12
checkbox input "true"
checkbox input "false"
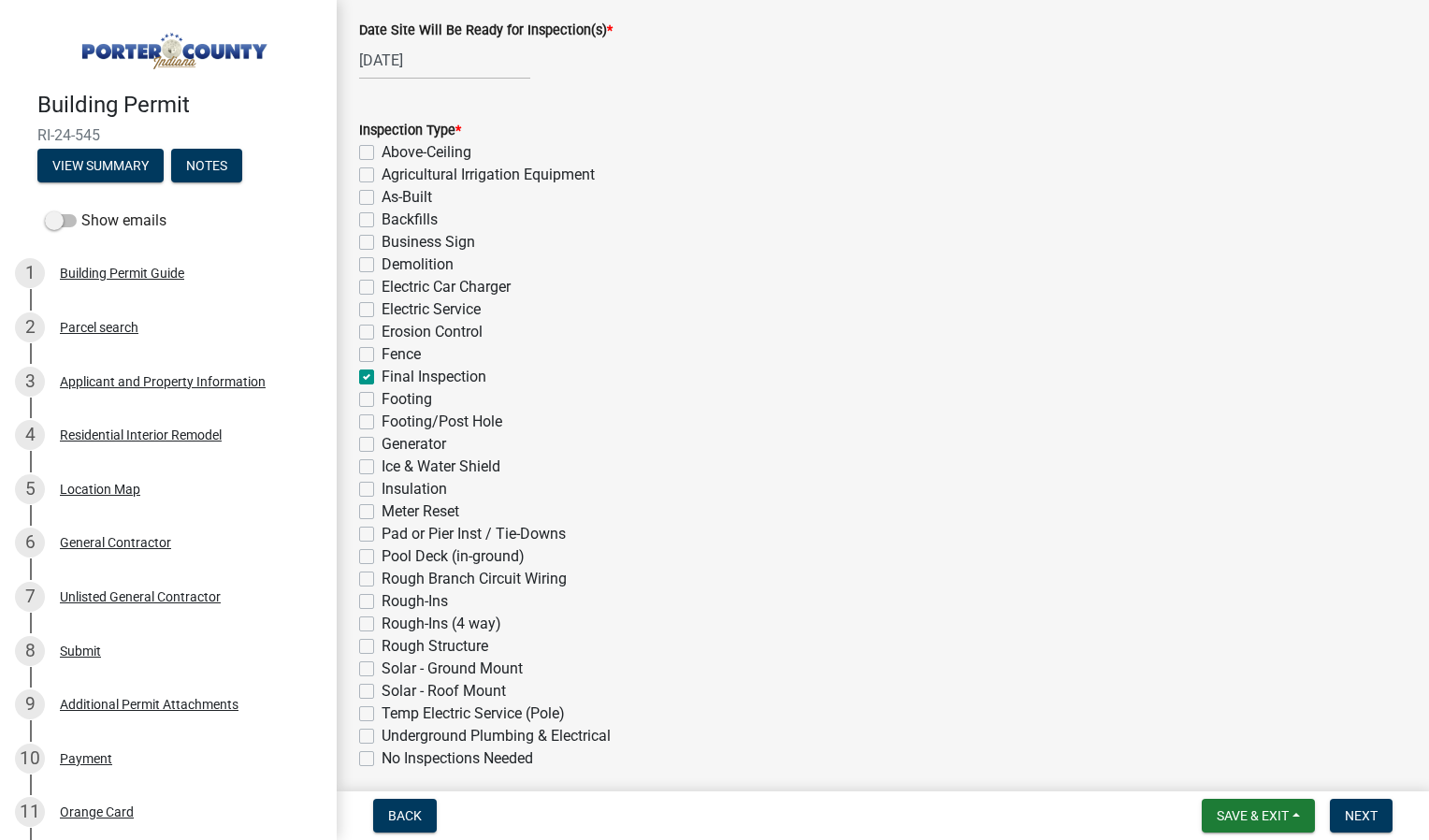
checkbox input "false"
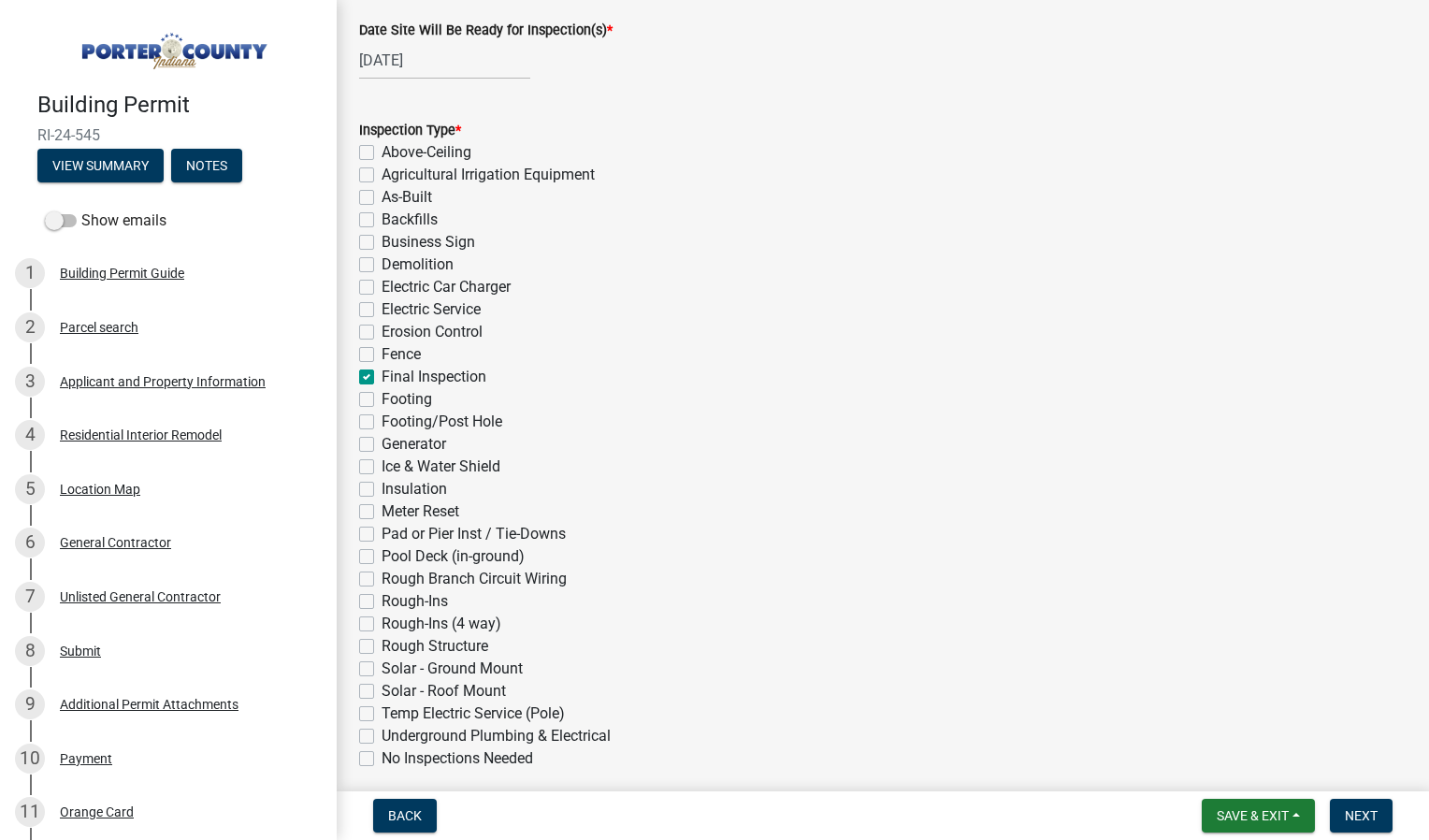
checkbox input "false"
checkbox input "true"
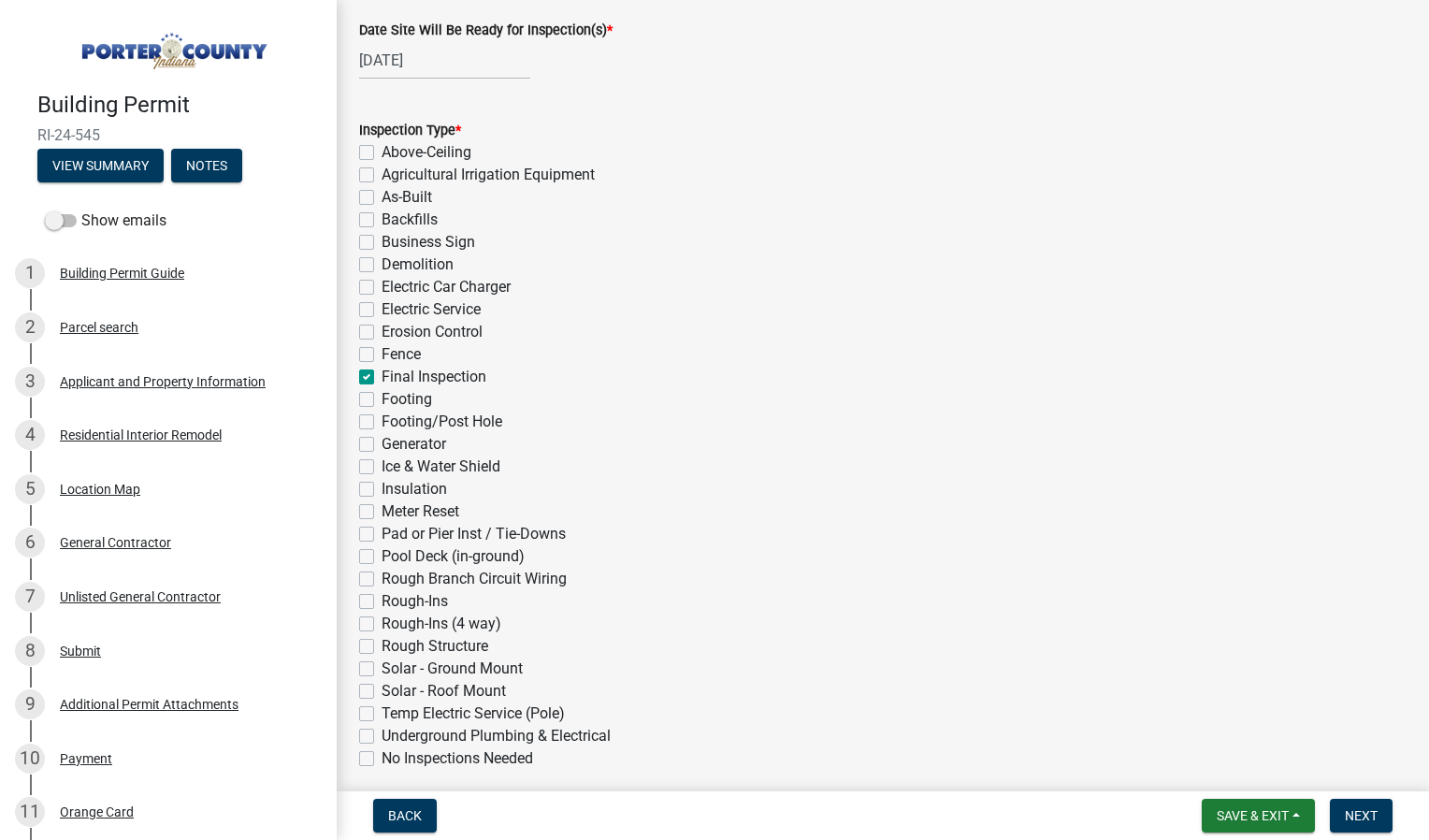
checkbox input "false"
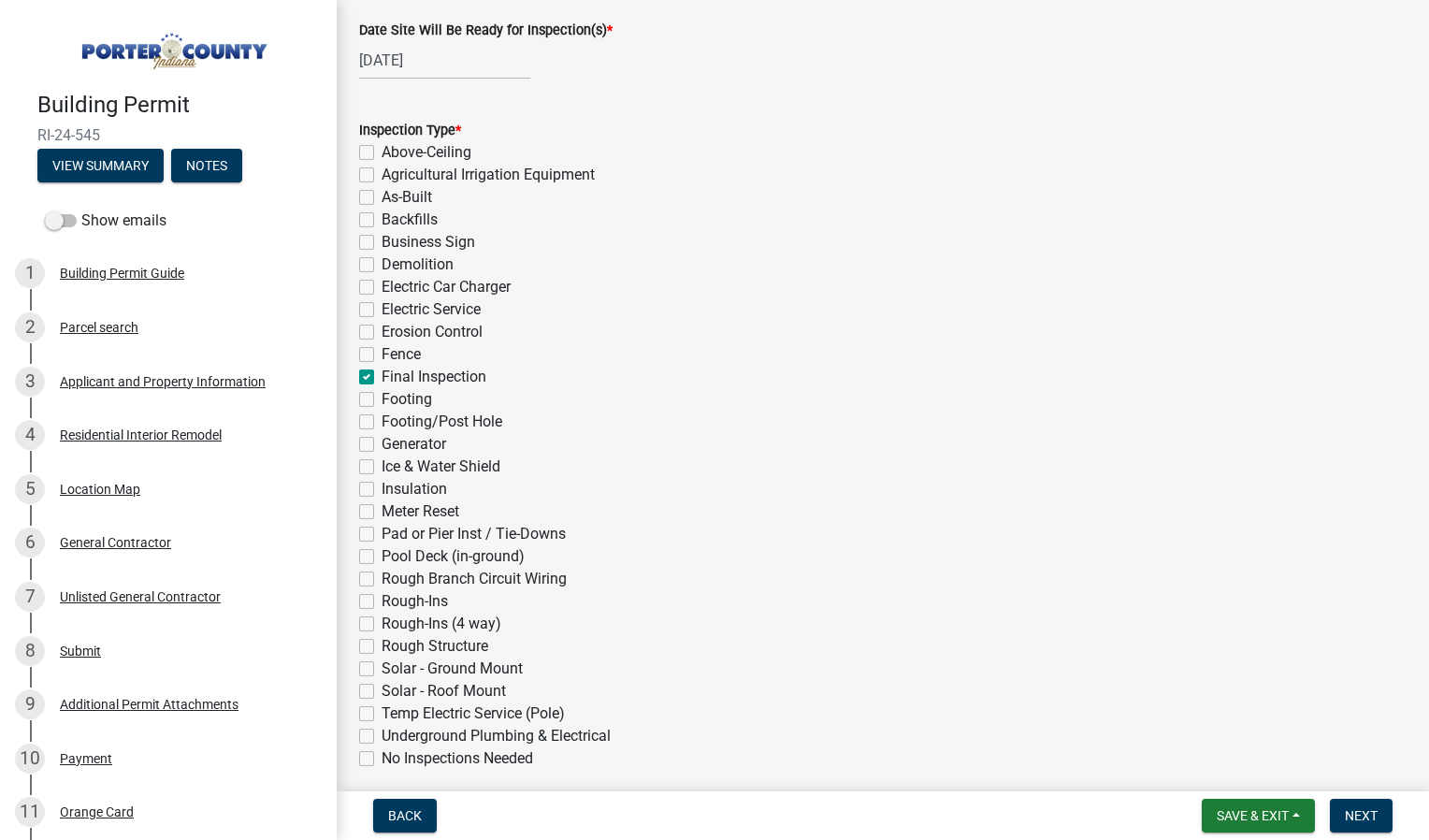
checkbox input "false"
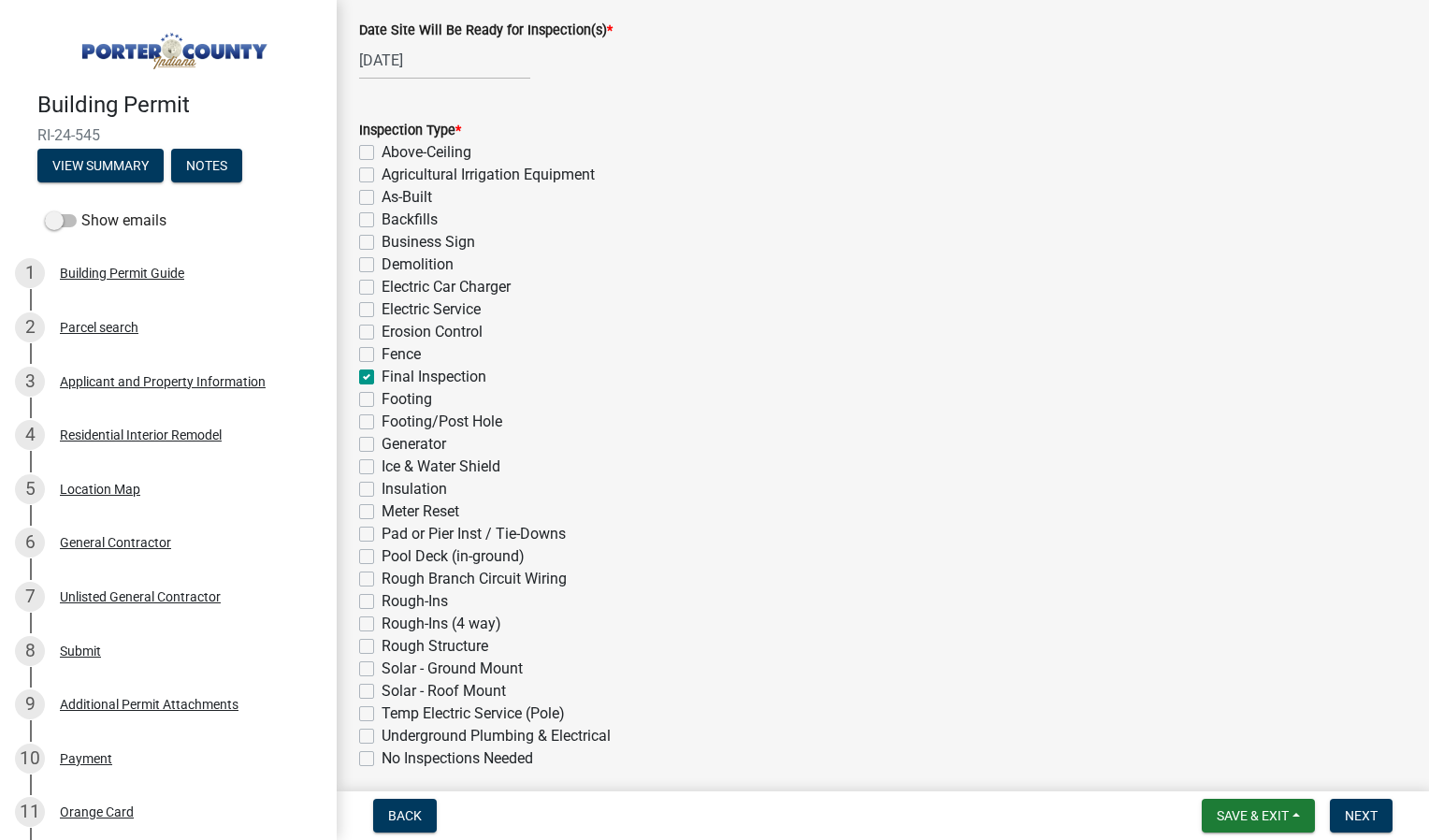
checkbox input "false"
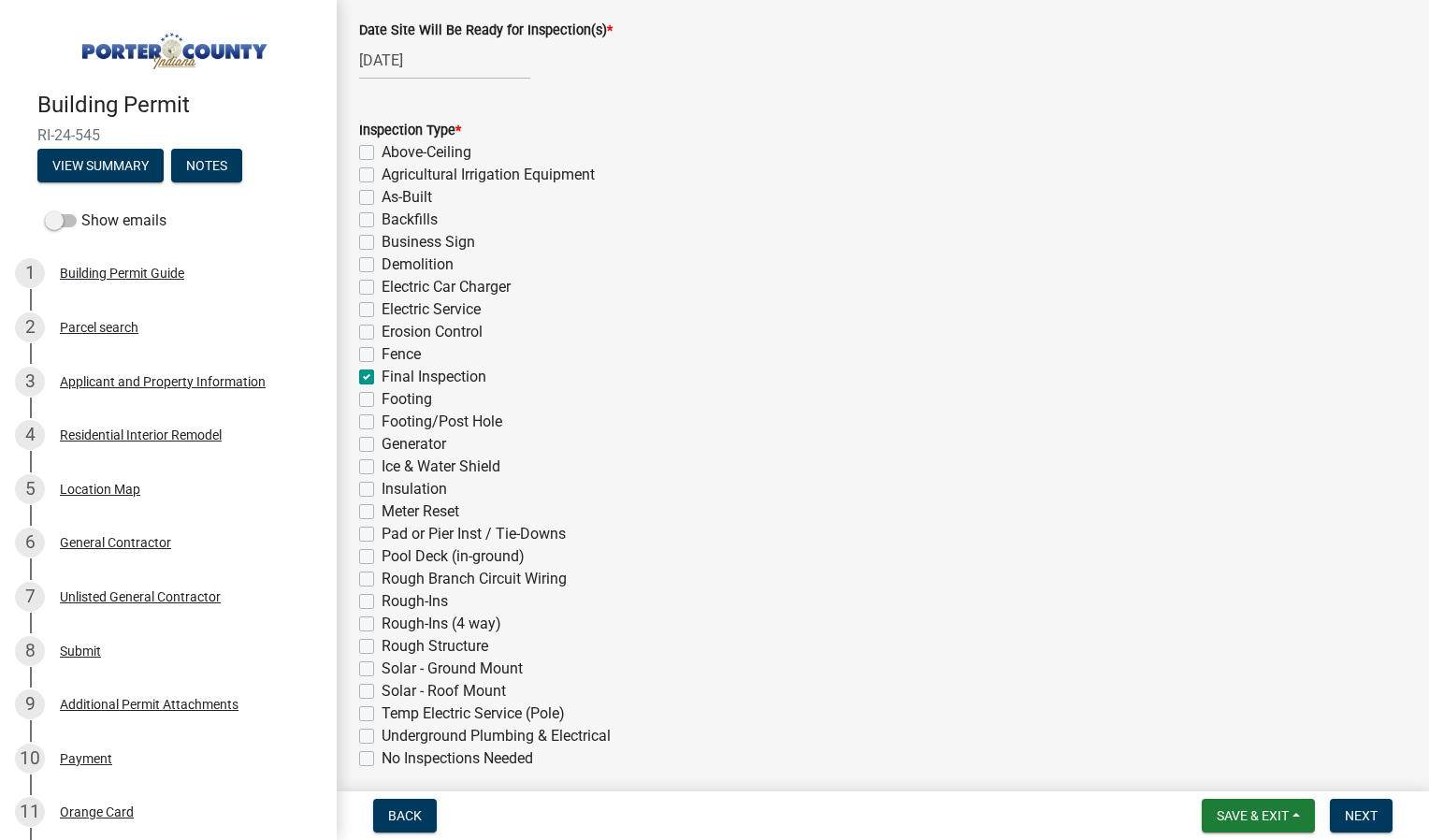
checkbox input "false"
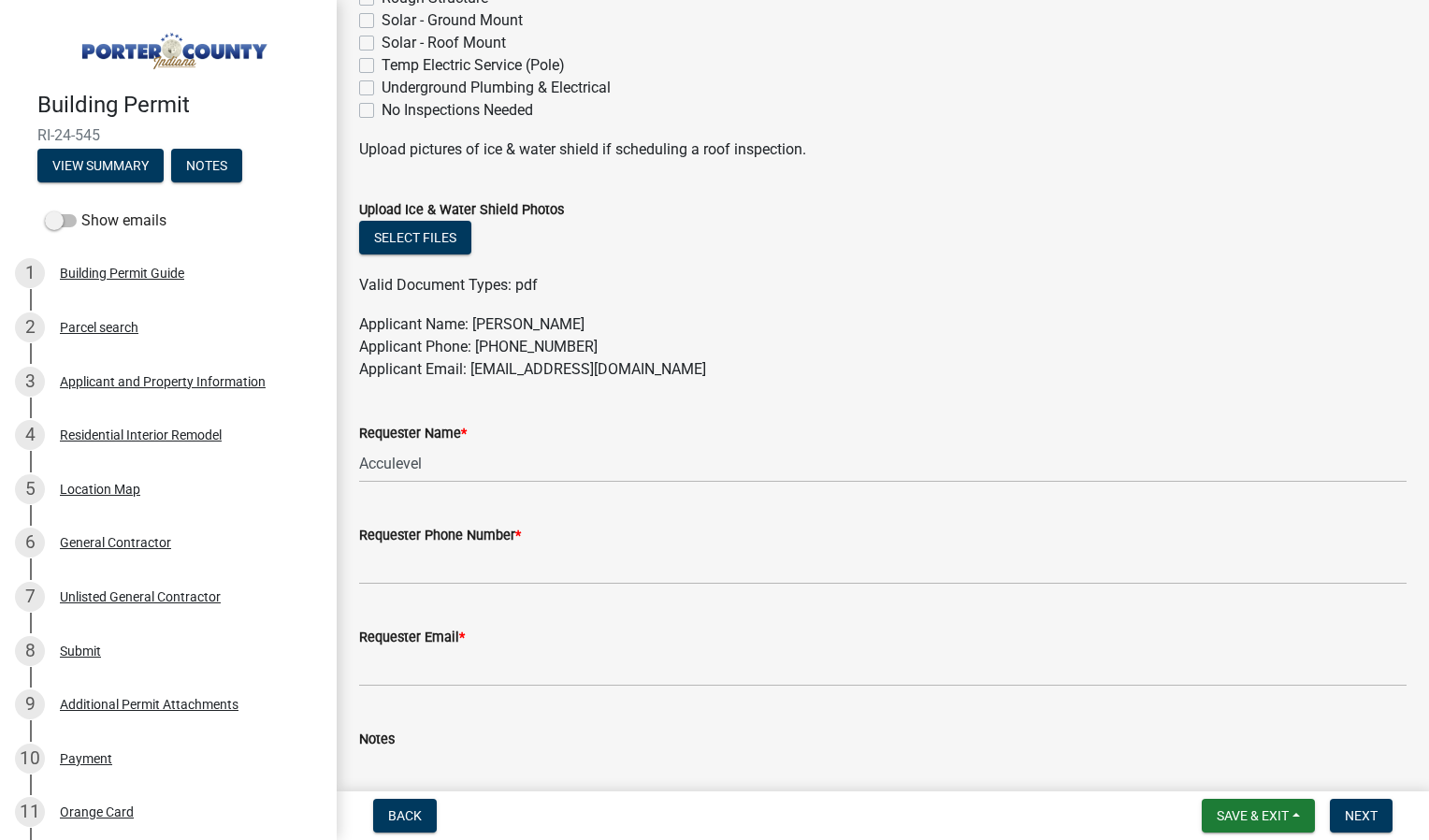
scroll to position [842, 0]
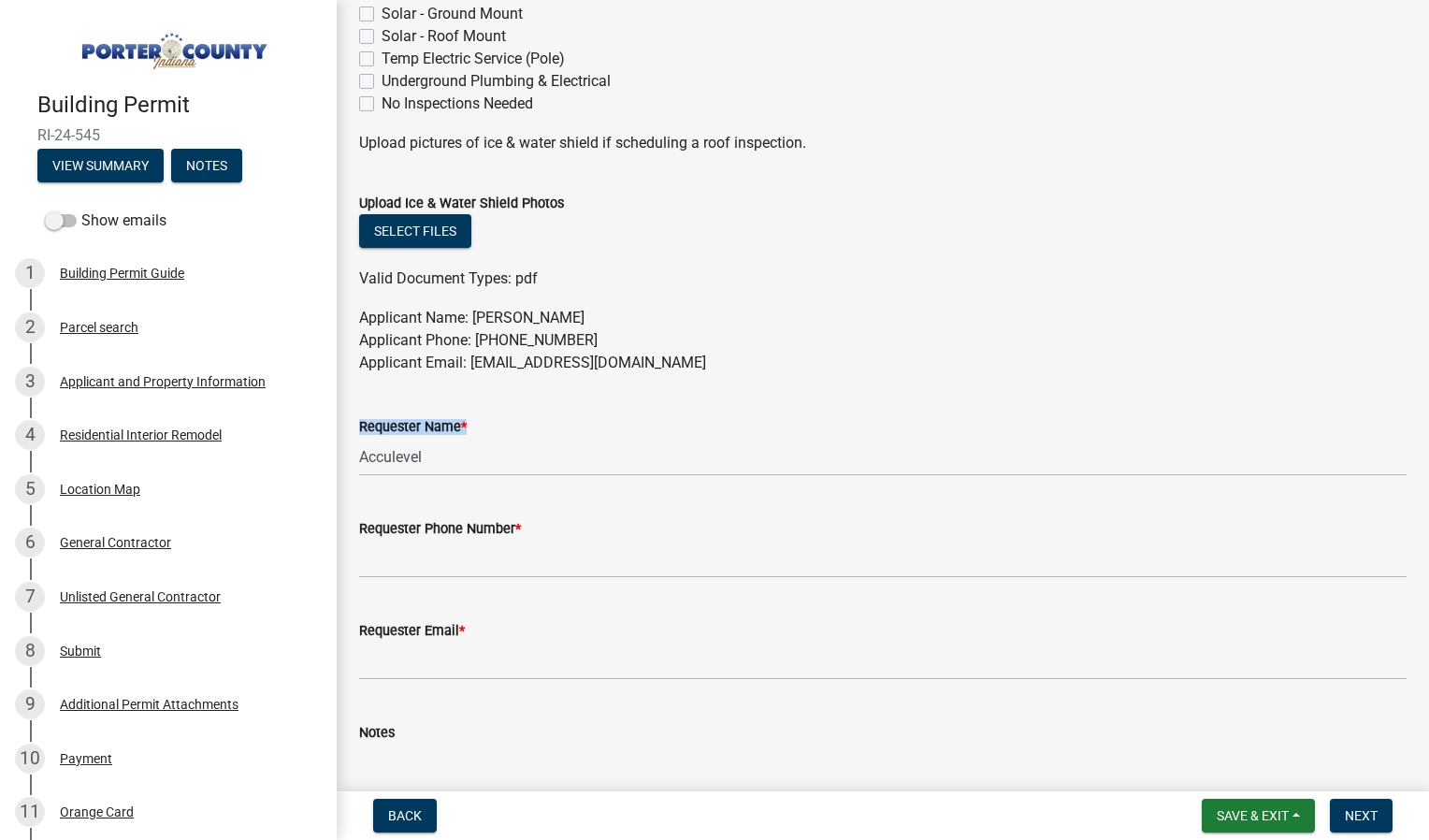
click at [435, 444] on form "Requester Name * Acculevel" at bounding box center [883, 446] width 1048 height 61
drag, startPoint x: 434, startPoint y: 456, endPoint x: 370, endPoint y: 468, distance: 65.1
click at [370, 468] on input "Acculevel" at bounding box center [883, 457] width 1048 height 39
type input "A"
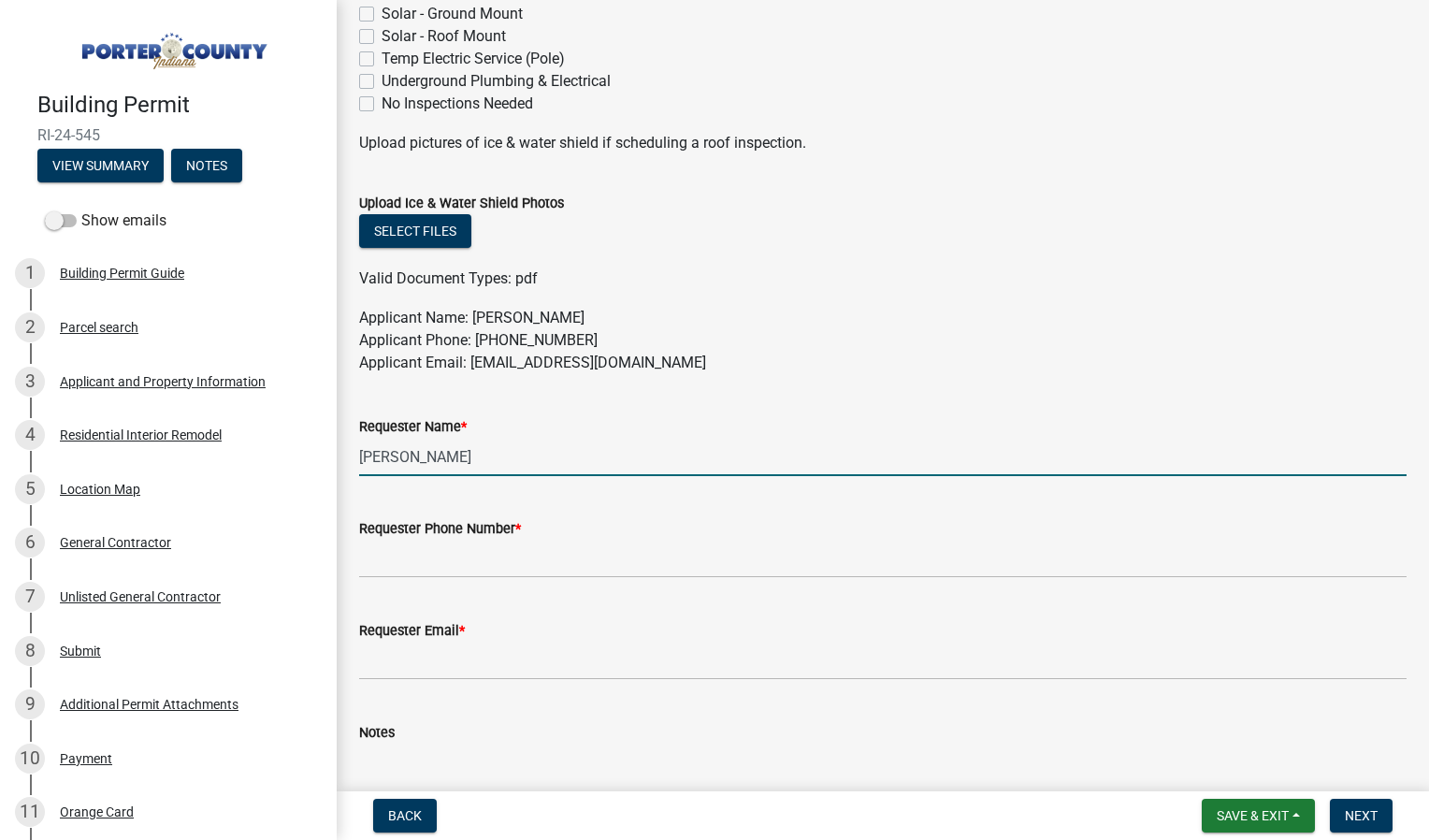
type input "[PERSON_NAME]"
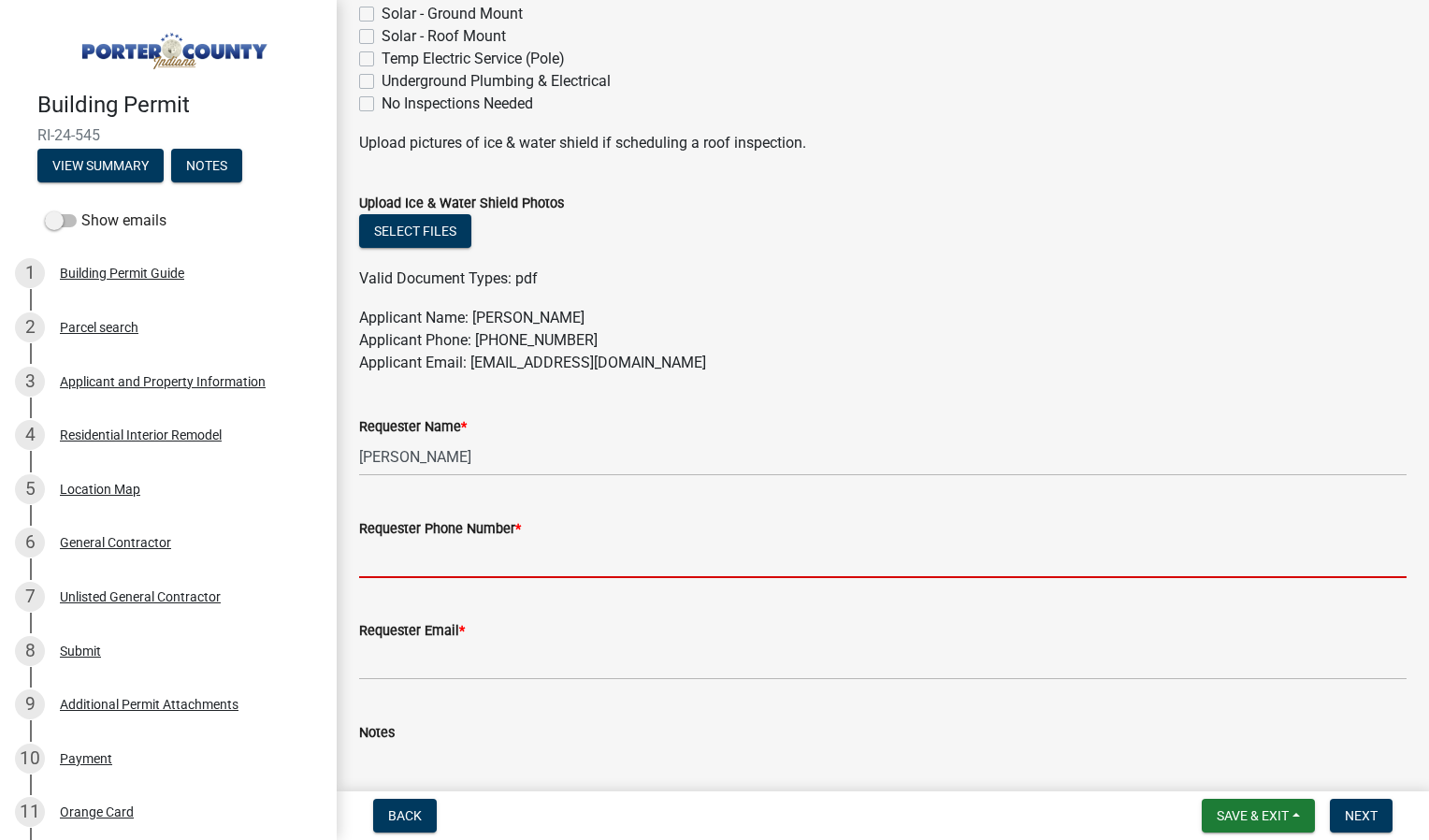
click at [406, 554] on input "Requester Phone Number *" at bounding box center [883, 558] width 1048 height 39
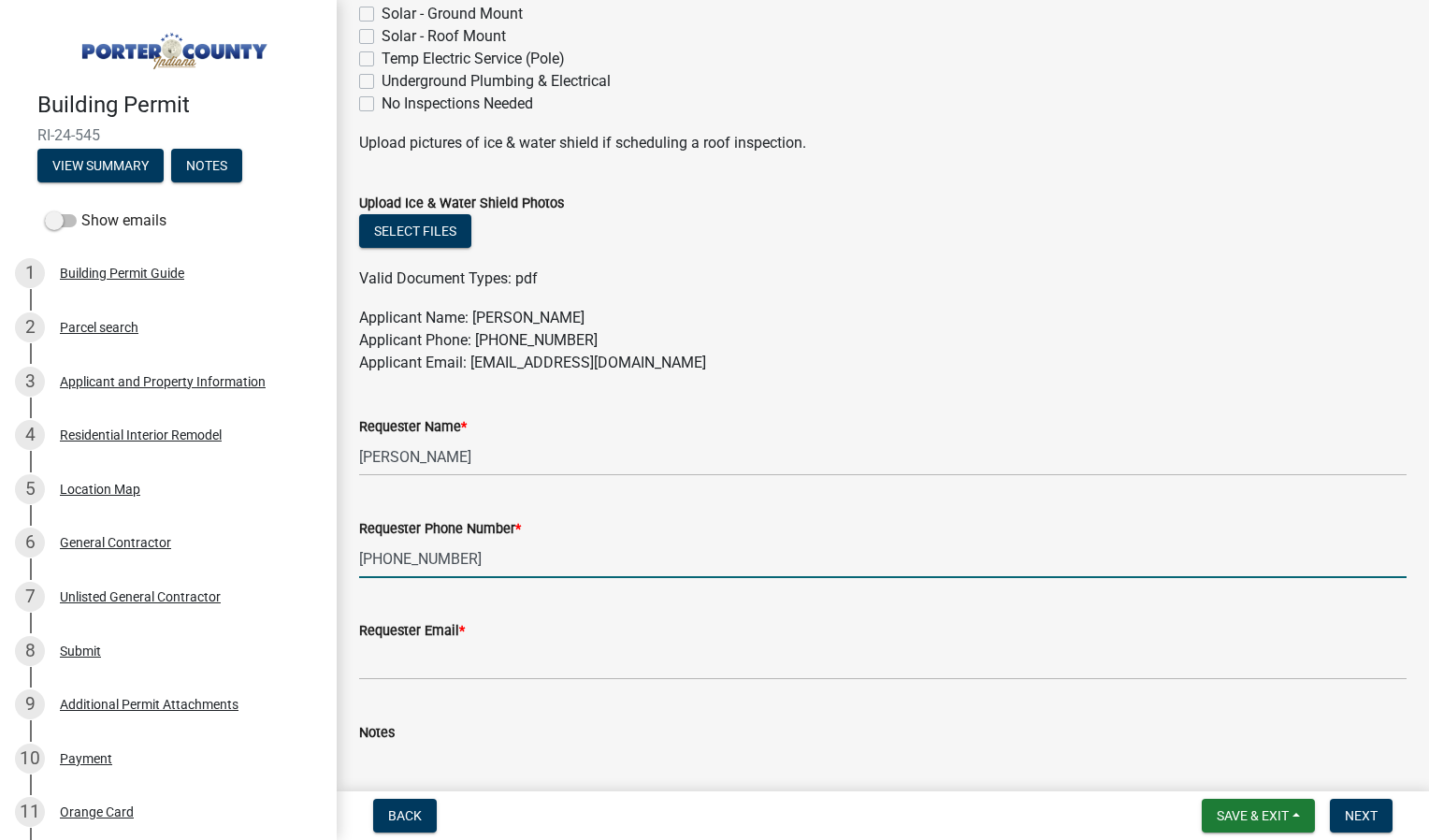
type input "[PHONE_NUMBER]"
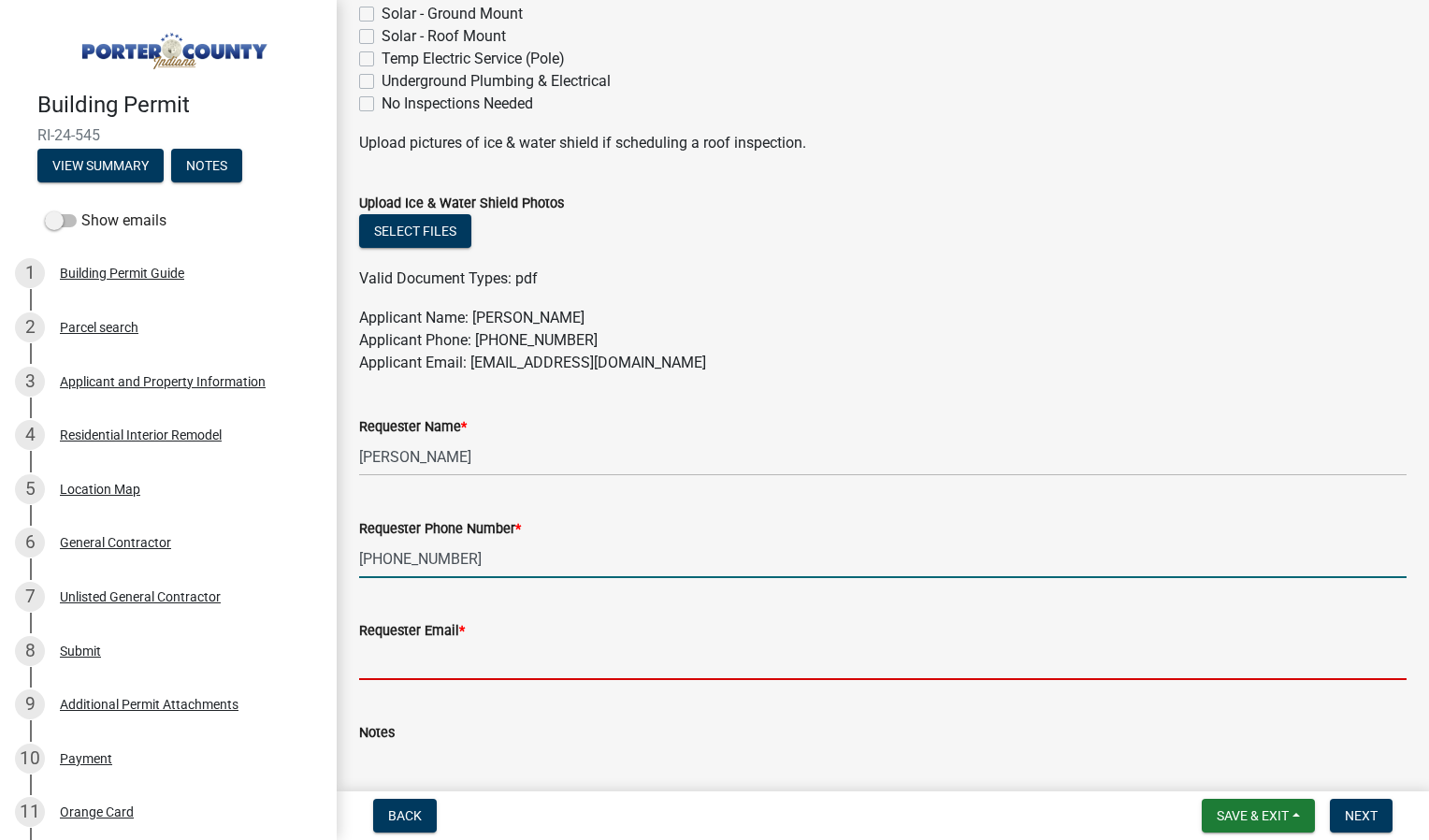
click at [442, 662] on input "Requester Email *" at bounding box center [883, 660] width 1048 height 39
type input "[PERSON_NAME][EMAIL_ADDRESS][DOMAIN_NAME]"
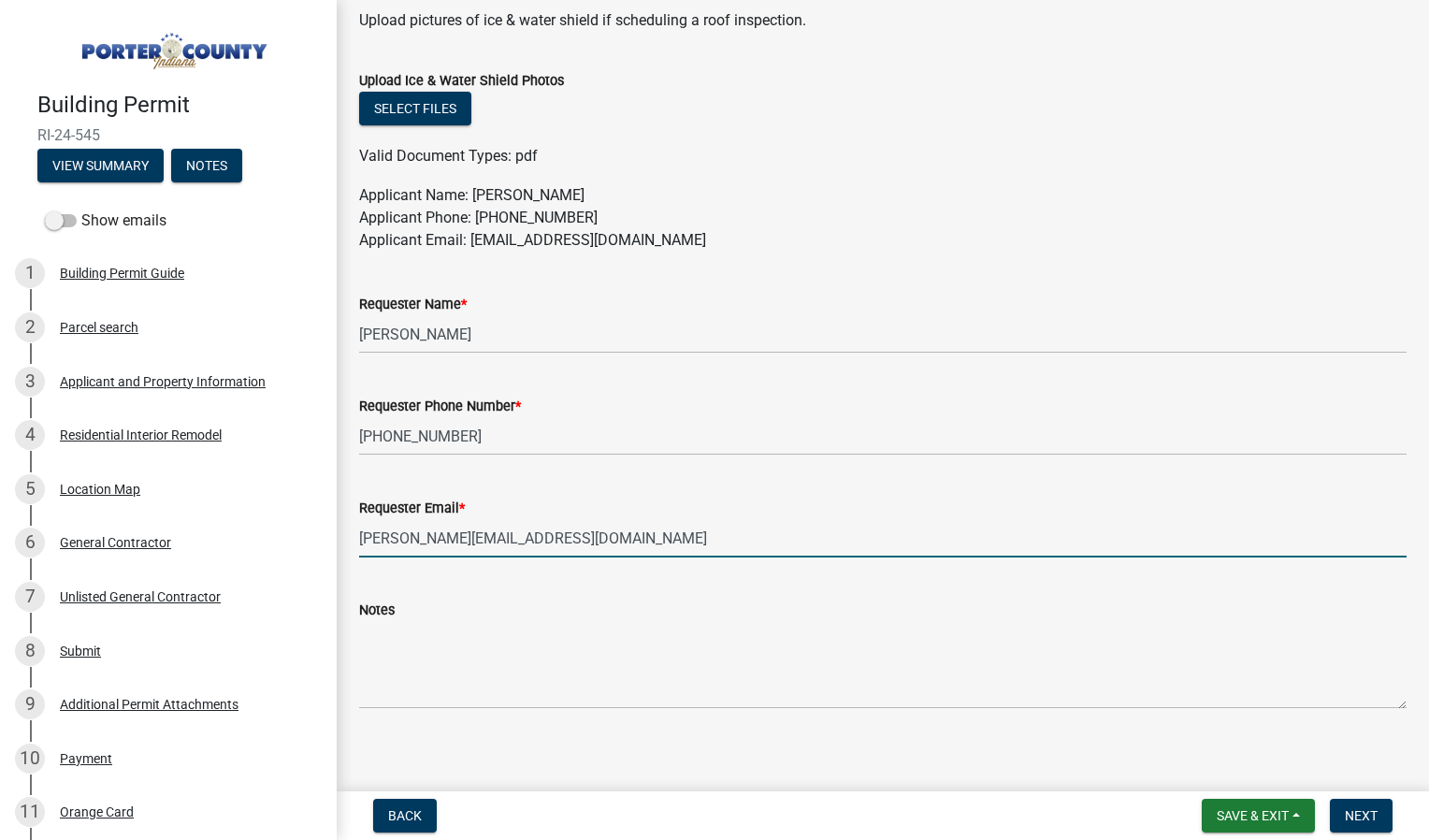
scroll to position [977, 0]
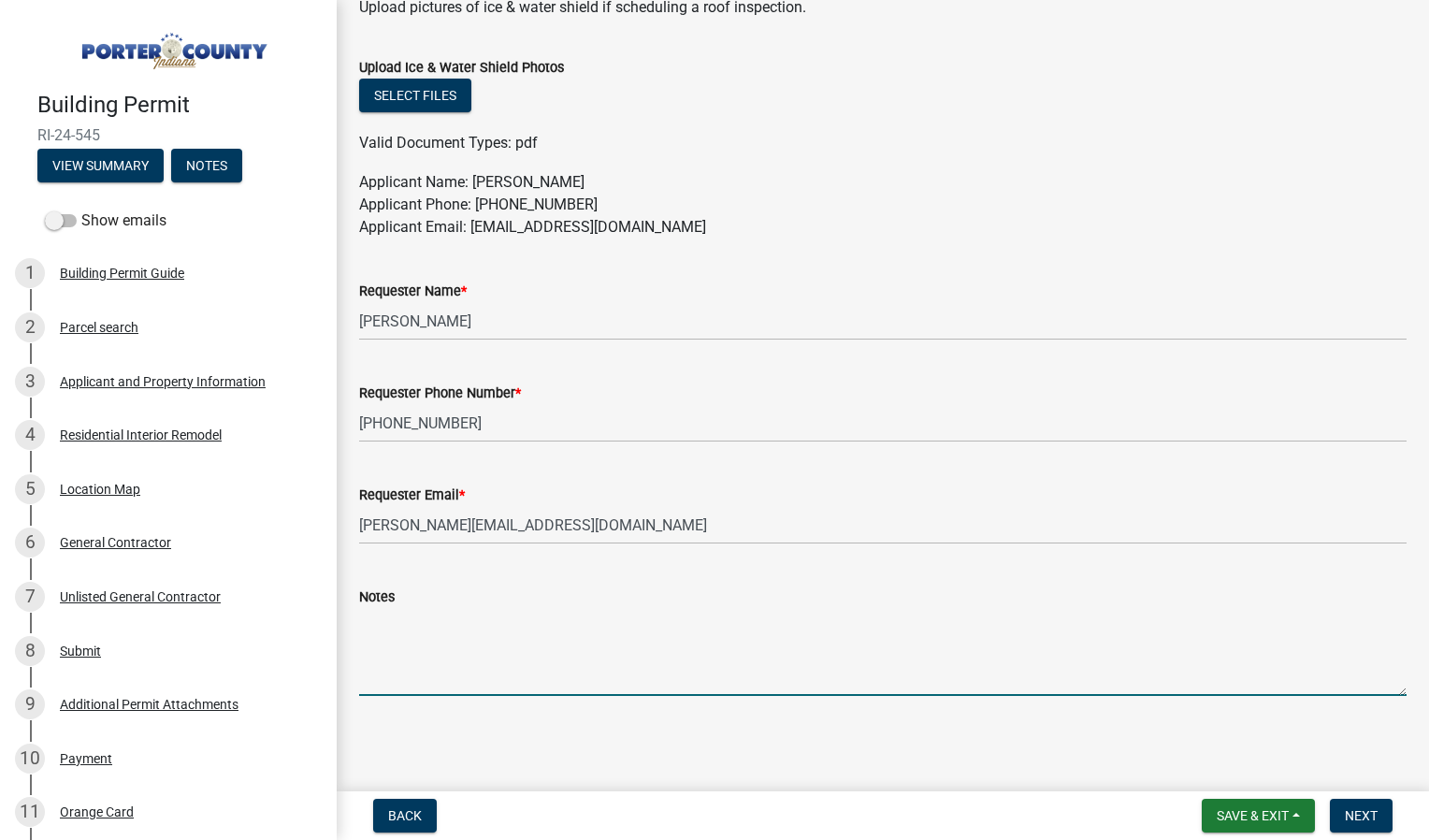
click at [424, 672] on textarea "Notes" at bounding box center [883, 651] width 1048 height 88
type textarea "Homeowner will be available to let inspector in all day."
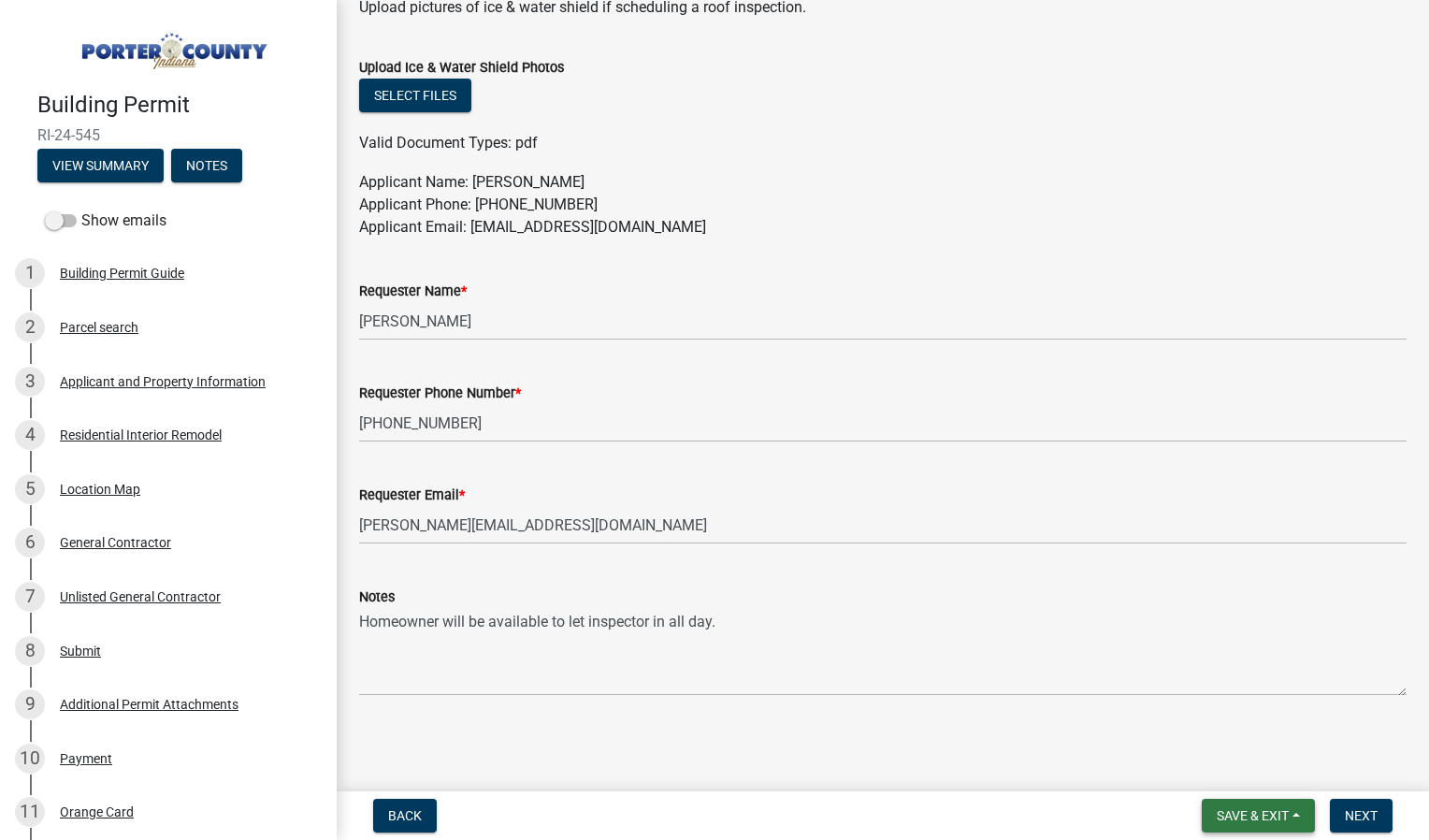
click at [1238, 816] on span "Save & Exit" at bounding box center [1252, 814] width 72 height 15
click at [996, 708] on wm-data-entity-input "Notes Homeowner will be available to let inspector in all day." at bounding box center [883, 634] width 1048 height 151
click at [1359, 819] on span "Next" at bounding box center [1361, 814] width 33 height 15
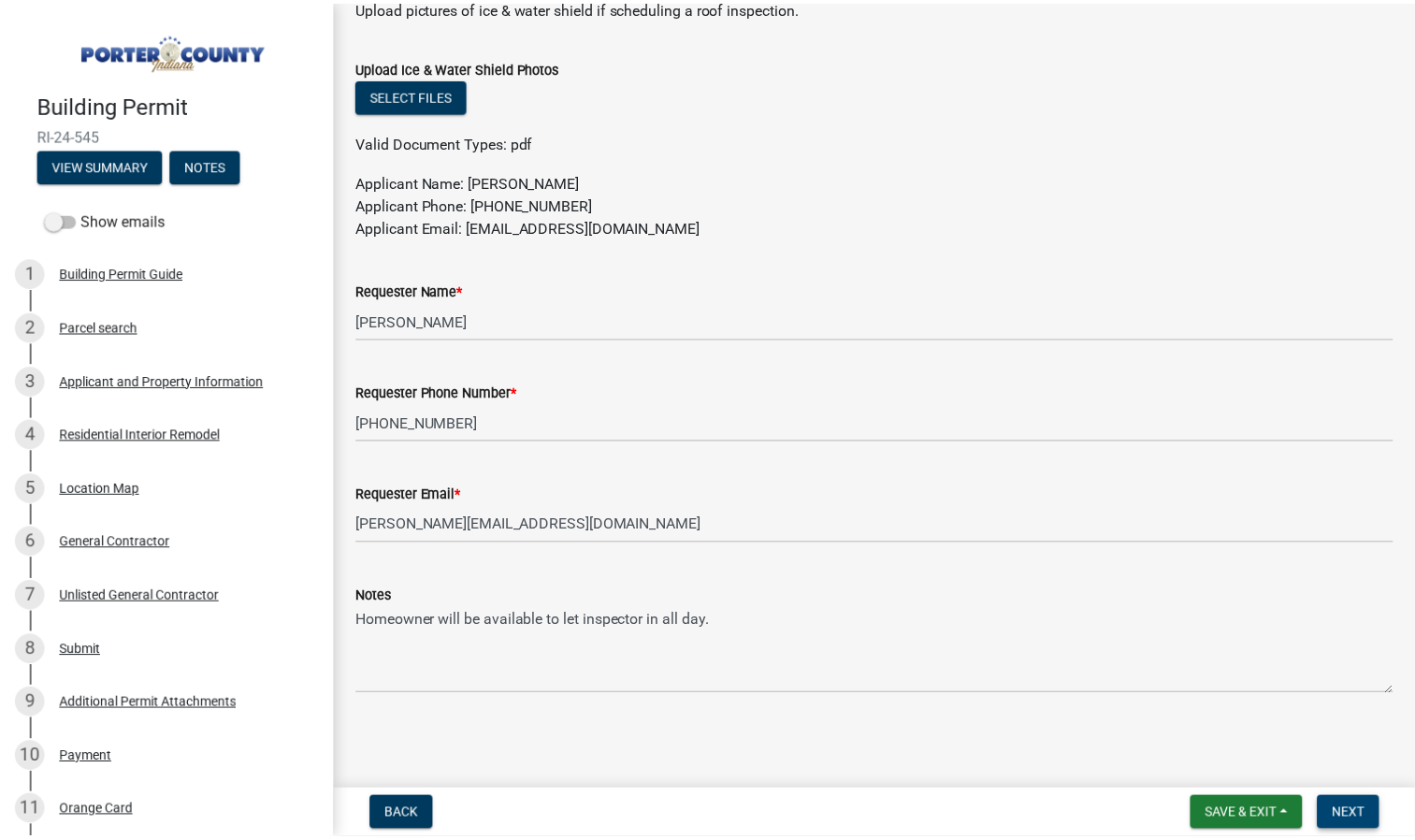
scroll to position [0, 0]
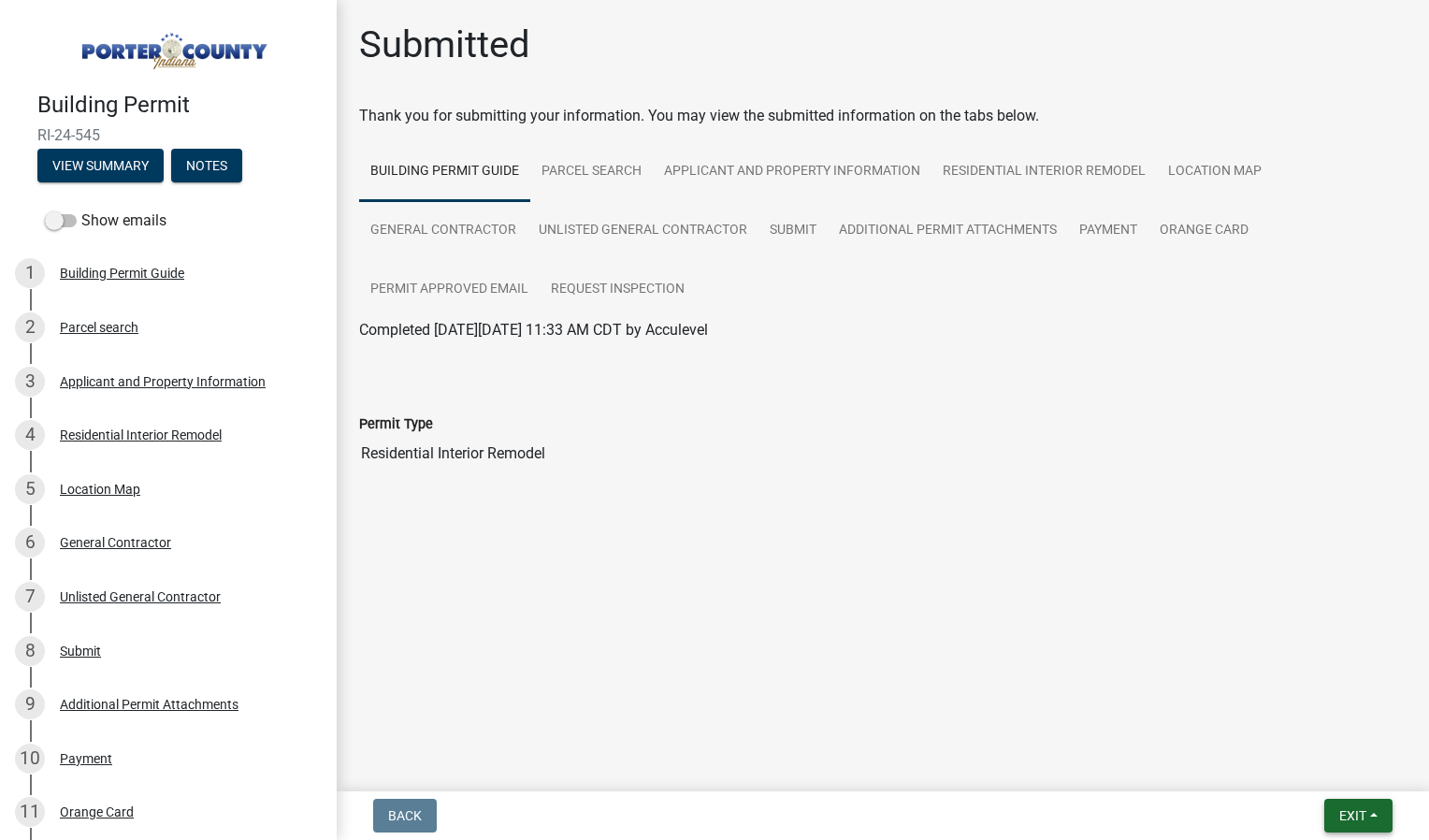
click at [1350, 818] on span "Exit" at bounding box center [1352, 814] width 27 height 15
click at [1315, 767] on button "Save & Exit" at bounding box center [1316, 766] width 149 height 44
